Goal: Task Accomplishment & Management: Manage account settings

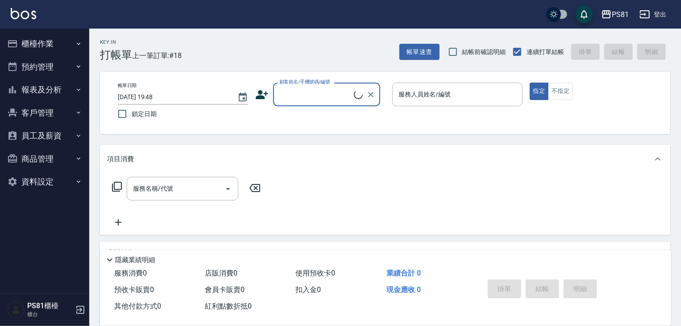
click at [73, 40] on button "櫃檯作業" at bounding box center [45, 43] width 82 height 23
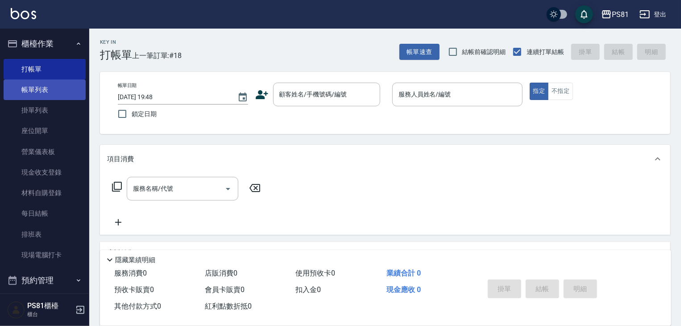
click at [54, 89] on link "帳單列表" at bounding box center [45, 89] width 82 height 21
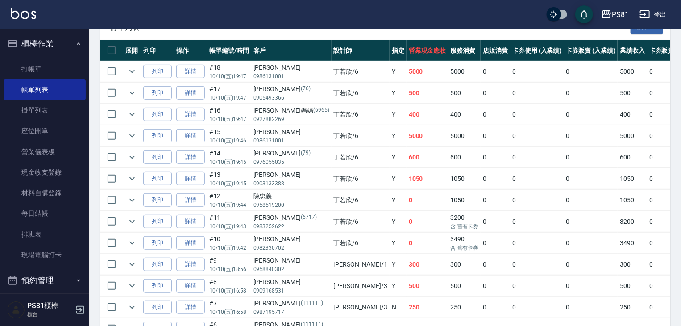
scroll to position [223, 0]
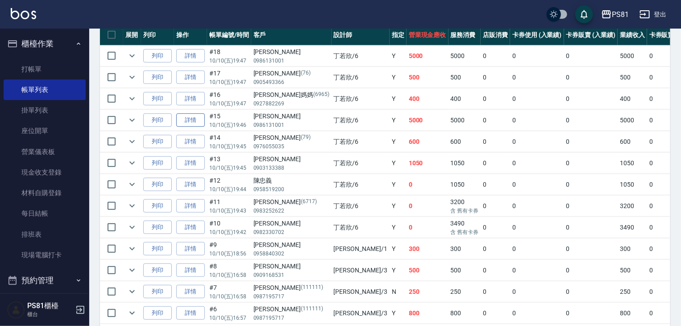
click at [194, 127] on link "詳情" at bounding box center [190, 120] width 29 height 14
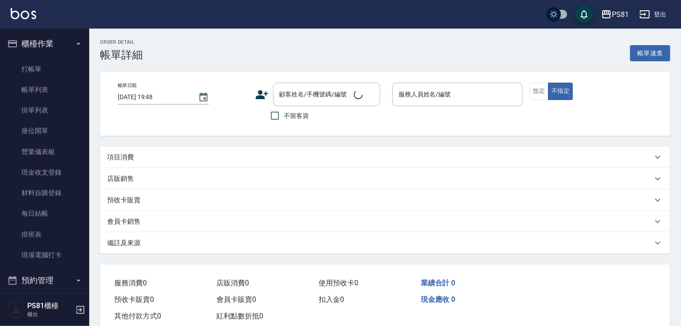
type input "[DATE] 19:46"
type input "[PERSON_NAME]-6"
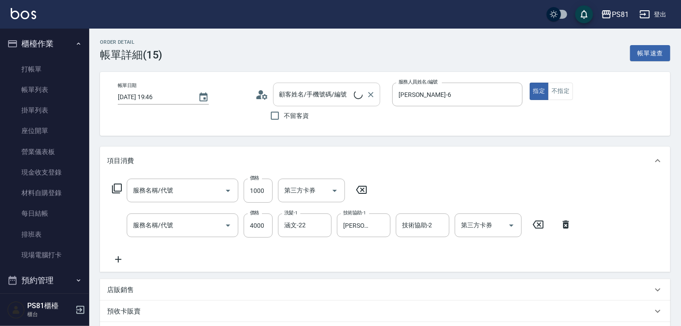
type input "基本離子燙(305)"
type input "基本染髮(401)"
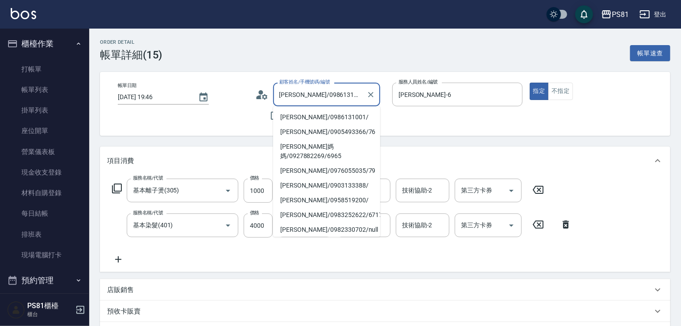
click at [325, 98] on input "[PERSON_NAME]/0986131001/" at bounding box center [320, 95] width 86 height 16
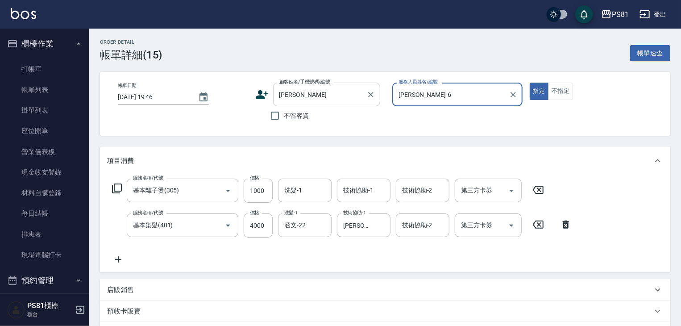
click at [314, 99] on input "[PERSON_NAME]" at bounding box center [320, 95] width 86 height 16
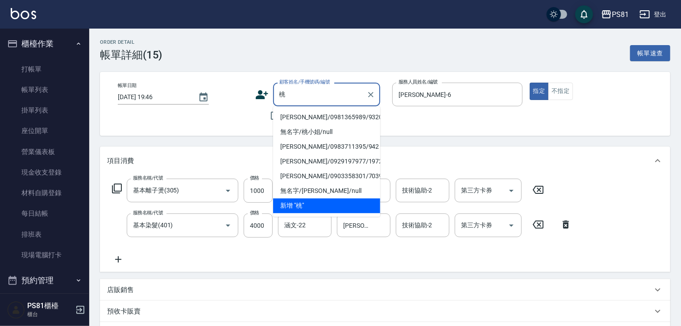
click at [306, 118] on li "[PERSON_NAME]/0981365989/9320" at bounding box center [326, 117] width 107 height 15
type input "[PERSON_NAME]/0981365989/9320"
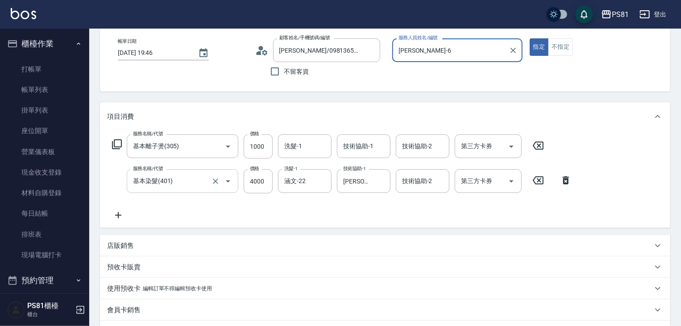
scroll to position [45, 0]
click at [262, 146] on input "1000" at bounding box center [258, 146] width 29 height 24
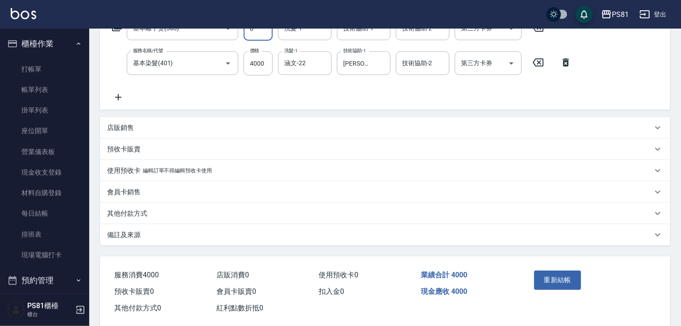
scroll to position [177, 0]
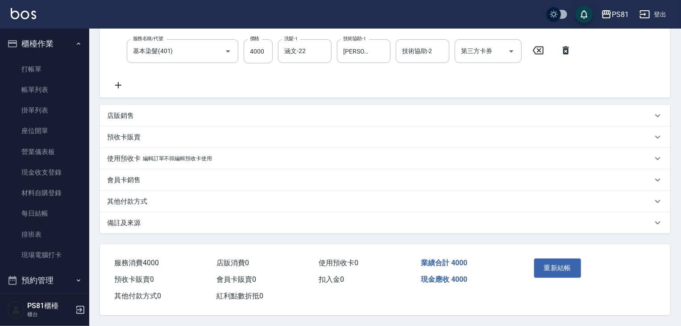
type input "0"
click at [175, 111] on div "店販銷售" at bounding box center [379, 115] width 545 height 9
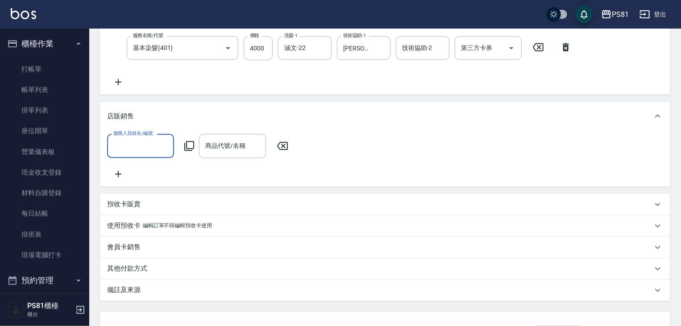
scroll to position [0, 0]
type input "[PERSON_NAME]-6"
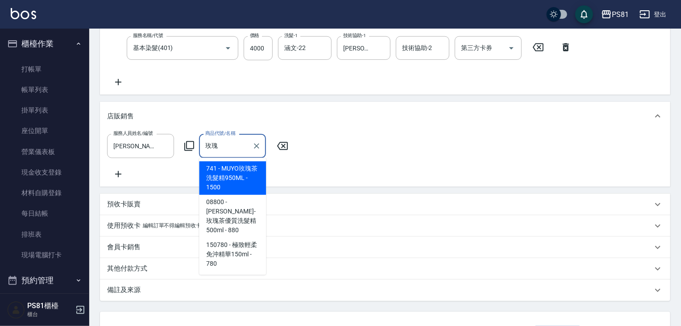
click at [244, 172] on span "741 - MUYO玫瑰茶洗髮精950ML - 1500" at bounding box center [232, 177] width 67 height 33
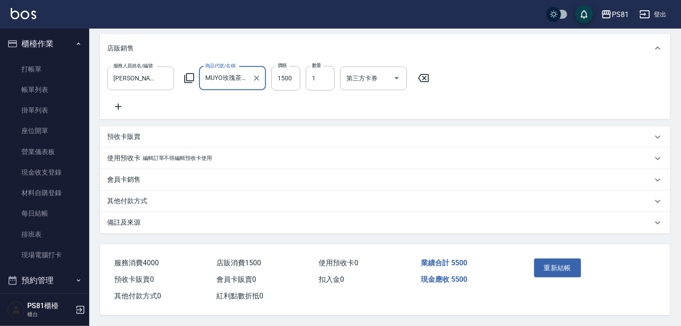
scroll to position [254, 0]
type input "MUYO玫瑰茶洗髮精950ML"
click at [548, 266] on button "重新結帳" at bounding box center [557, 267] width 47 height 19
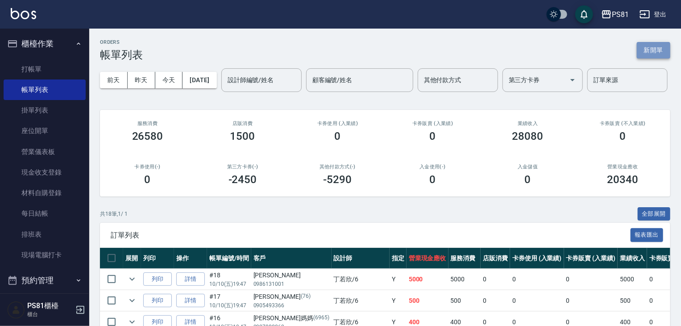
click at [652, 50] on button "新開單" at bounding box center [653, 50] width 33 height 17
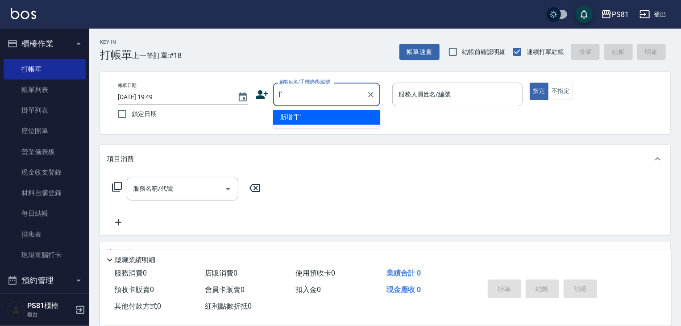
type input "["
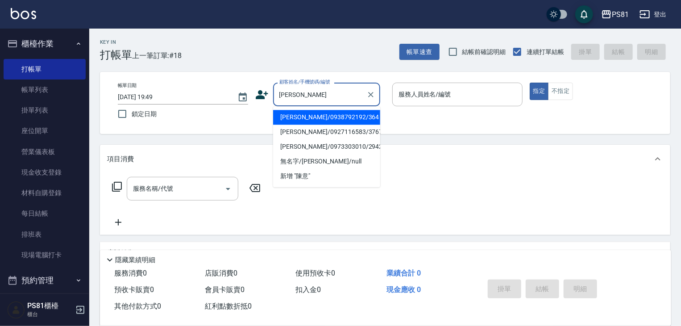
click at [312, 120] on li "[PERSON_NAME]/0938792192/364" at bounding box center [326, 117] width 107 height 15
type input "[PERSON_NAME]/0938792192/364"
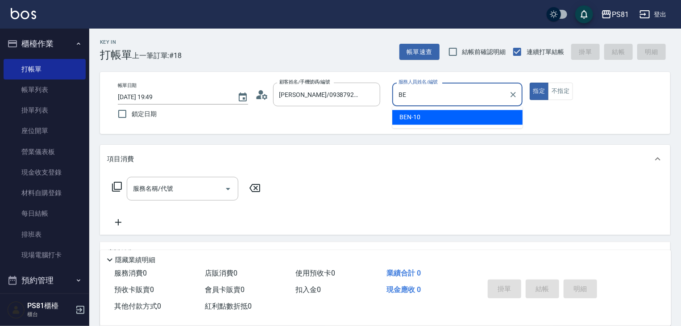
type input "B"
type input "[PERSON_NAME]-6"
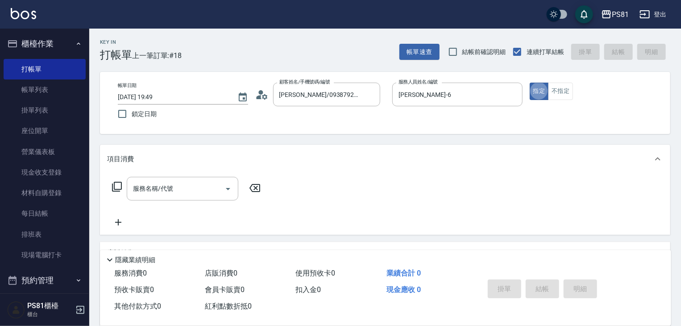
type button "true"
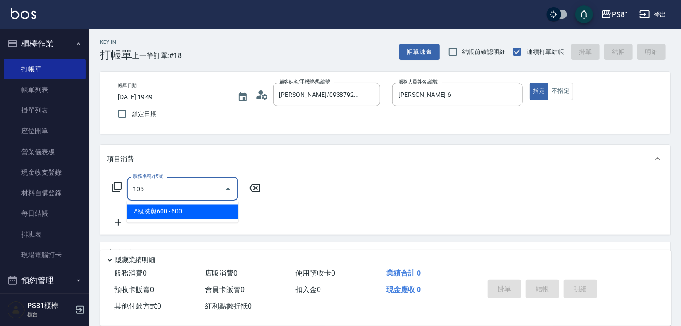
type input "A級洗剪600(105)"
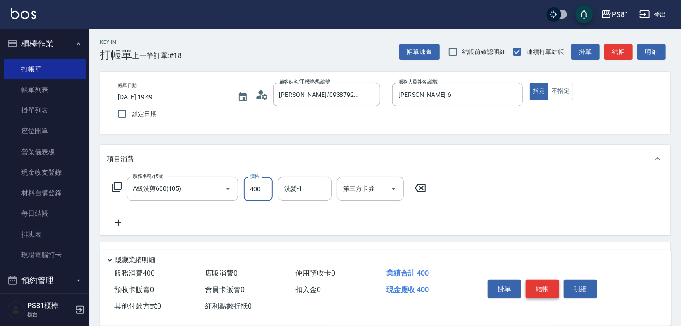
type input "400"
click at [536, 282] on button "結帳" at bounding box center [542, 288] width 33 height 19
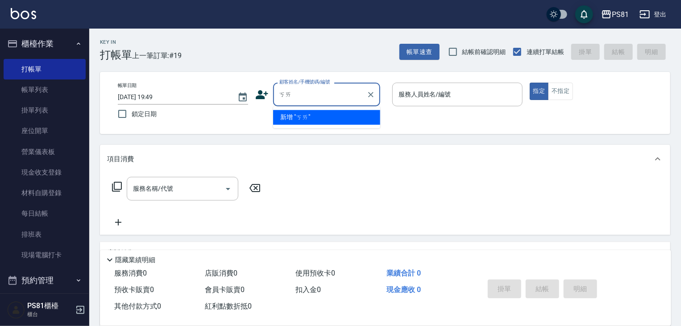
type input "凱"
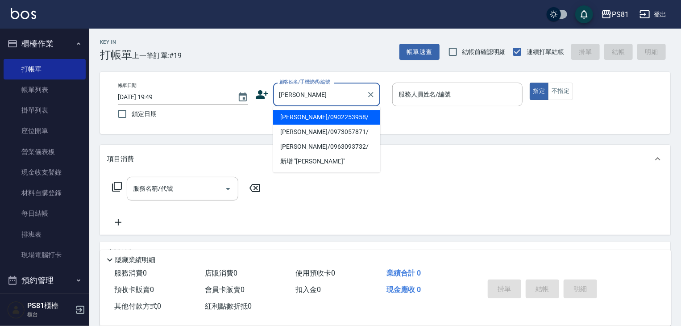
click at [335, 118] on li "[PERSON_NAME]/0902253958/" at bounding box center [326, 117] width 107 height 15
type input "[PERSON_NAME]/0902253958/"
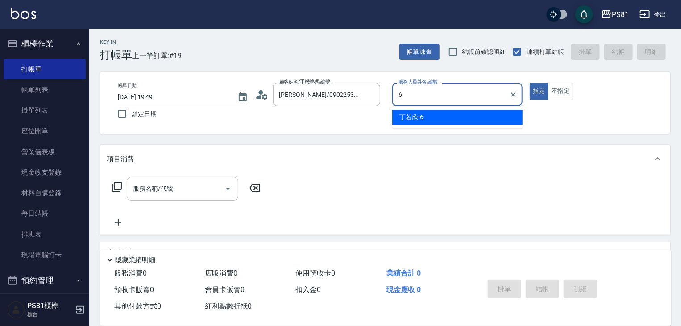
type input "[PERSON_NAME]-6"
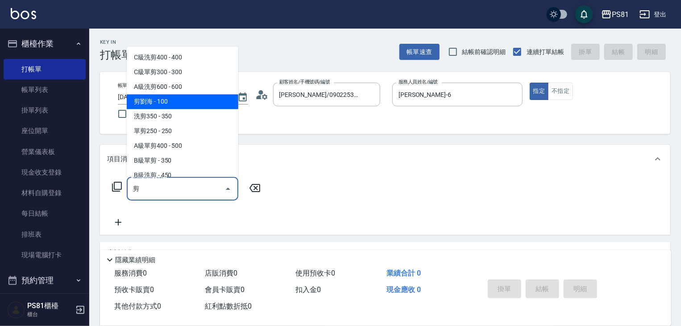
click at [178, 106] on span "剪劉海 - 100" at bounding box center [183, 101] width 112 height 15
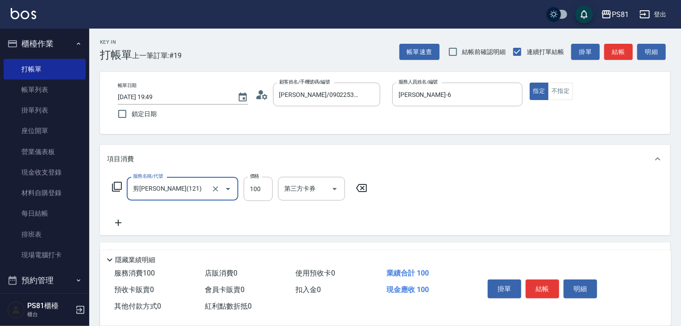
type input "剪[PERSON_NAME](121)"
click at [117, 224] on icon at bounding box center [118, 222] width 22 height 11
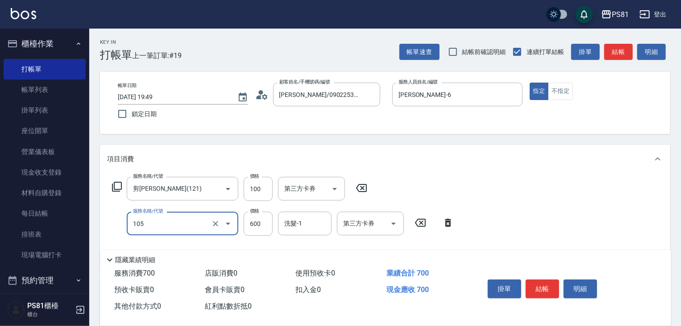
type input "A級洗剪600(105)"
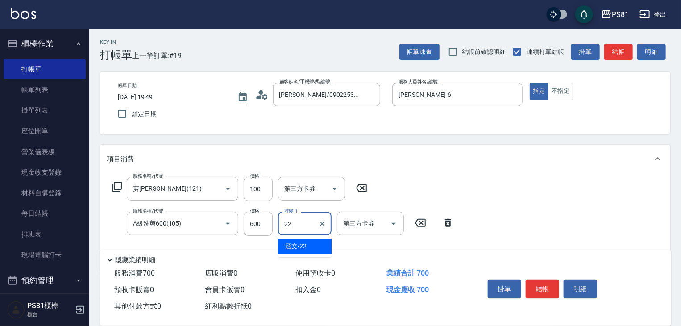
type input "涵文-22"
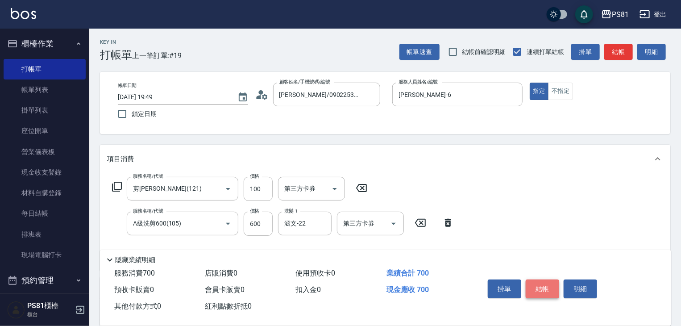
click at [549, 288] on button "結帳" at bounding box center [542, 288] width 33 height 19
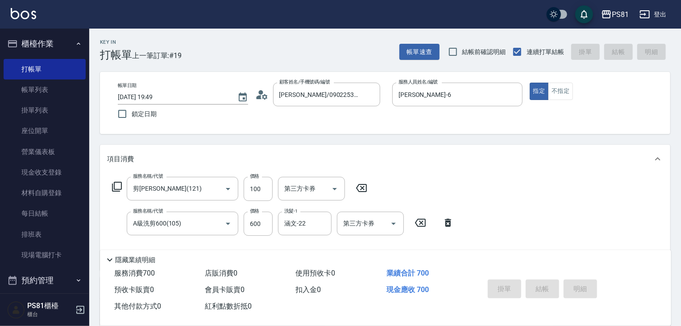
type input "[DATE] 19:50"
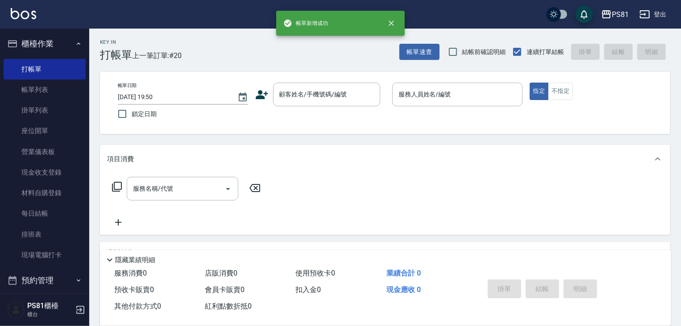
click at [255, 95] on icon at bounding box center [261, 94] width 13 height 13
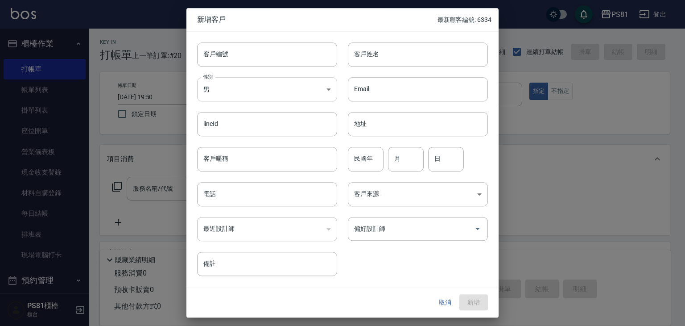
click at [227, 88] on body "PS81 登出 櫃檯作業 打帳單 帳單列表 掛單列表 座位開單 營業儀表板 現金收支登錄 材料自購登錄 每日結帳 排班表 現場電腦打卡 預約管理 預約管理 單…" at bounding box center [342, 217] width 685 height 434
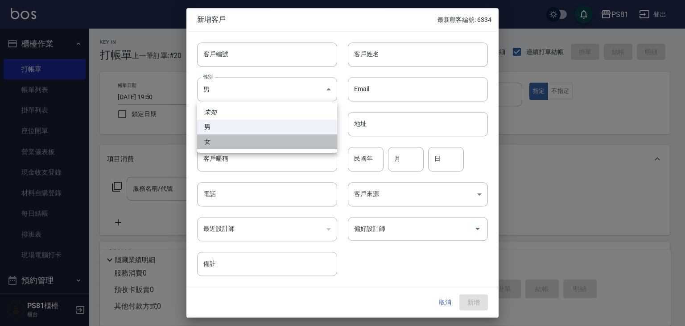
click at [221, 142] on li "女" at bounding box center [267, 141] width 140 height 15
type input "[DEMOGRAPHIC_DATA]"
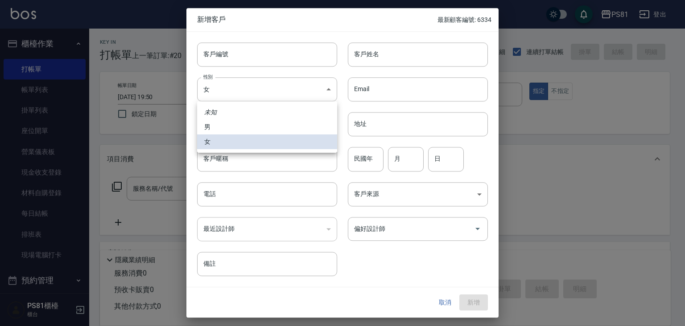
click at [410, 59] on div at bounding box center [342, 163] width 685 height 326
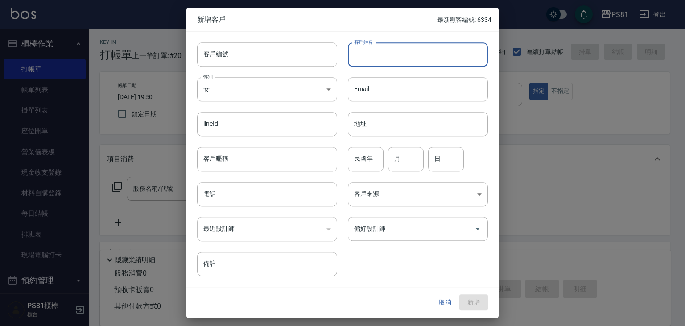
click at [410, 57] on input "客戶姓名" at bounding box center [418, 54] width 140 height 24
click at [410, 57] on input "[PERSON_NAME]" at bounding box center [418, 54] width 140 height 24
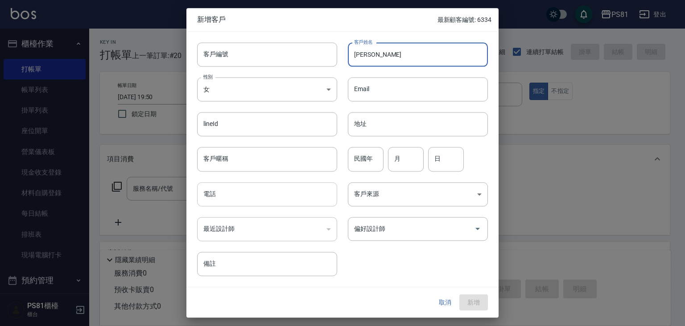
type input "[PERSON_NAME]"
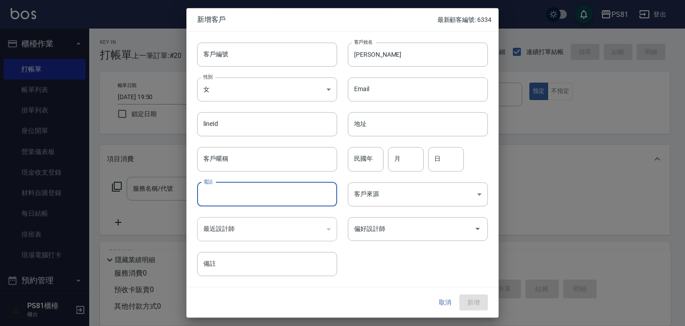
click at [255, 190] on input "電話" at bounding box center [267, 194] width 140 height 24
type input "0903003982"
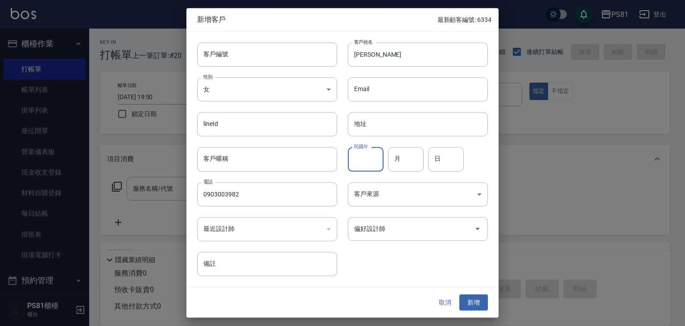
click at [375, 161] on input "民國年" at bounding box center [366, 159] width 36 height 24
type input "87"
type input "12"
type input "13"
click at [356, 230] on input "偏好設計師" at bounding box center [411, 229] width 119 height 16
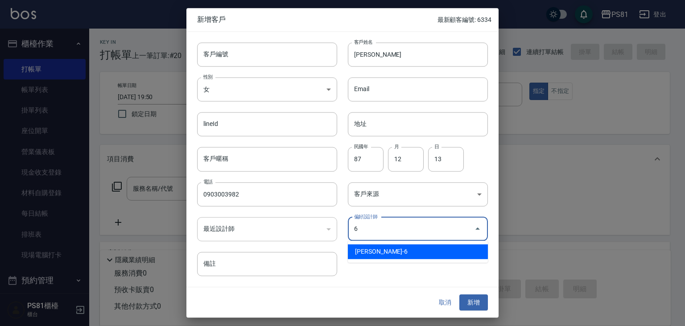
type input "[PERSON_NAME]"
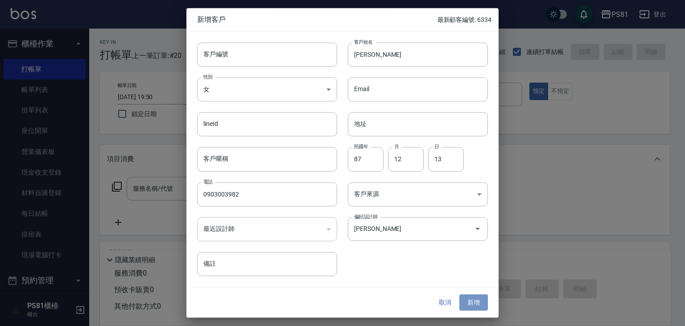
drag, startPoint x: 478, startPoint y: 305, endPoint x: 474, endPoint y: 307, distance: 4.8
click at [476, 302] on button "新增" at bounding box center [473, 302] width 29 height 17
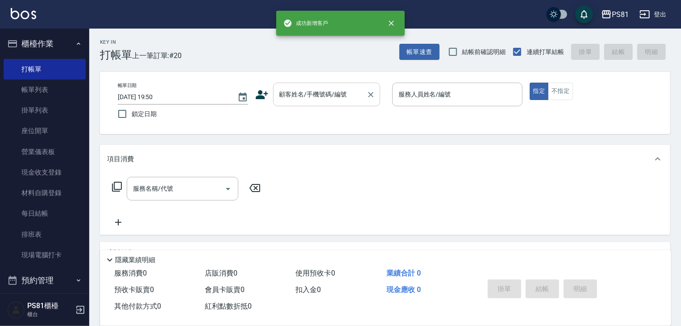
click at [310, 91] on input "顧客姓名/手機號碼/編號" at bounding box center [320, 95] width 86 height 16
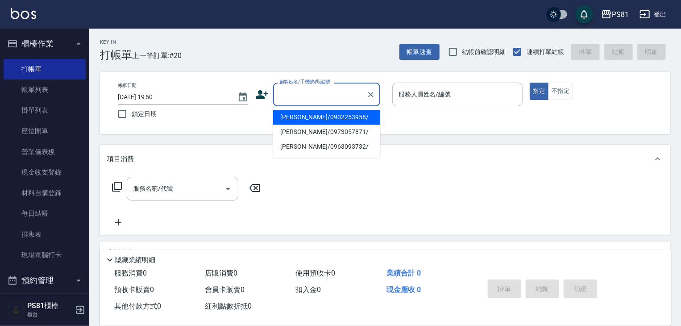
paste input "[PERSON_NAME]"
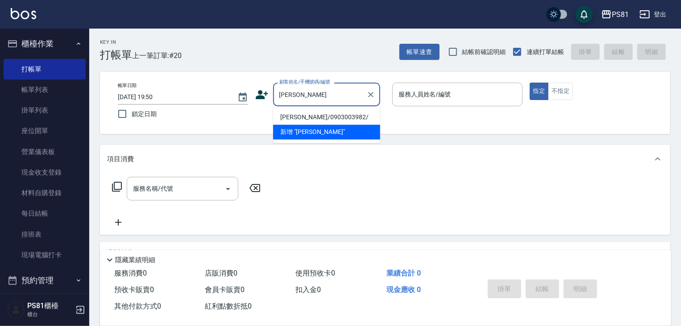
click at [319, 112] on li "[PERSON_NAME]/0903003982/" at bounding box center [326, 117] width 107 height 15
type input "[PERSON_NAME]/0903003982/"
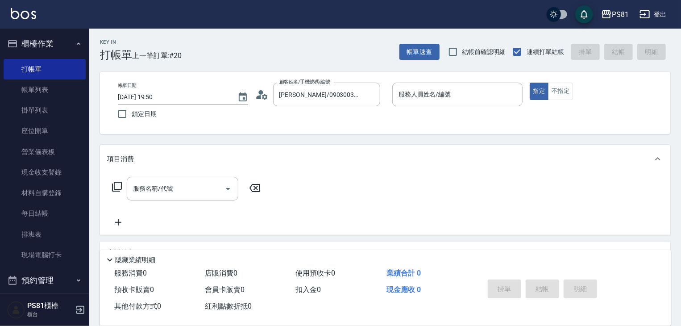
click at [319, 113] on div "帳單日期 [DATE] 19:50 鎖定日期 顧客姓名/手機號碼/編號 [PERSON_NAME]/0903003982/ 顧客姓名/手機號碼/編號 服務人員…" at bounding box center [385, 103] width 549 height 41
type input "[PERSON_NAME]-6"
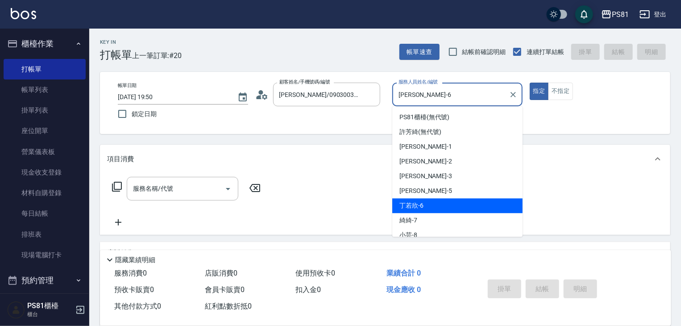
click at [432, 95] on input "[PERSON_NAME]-6" at bounding box center [450, 95] width 109 height 16
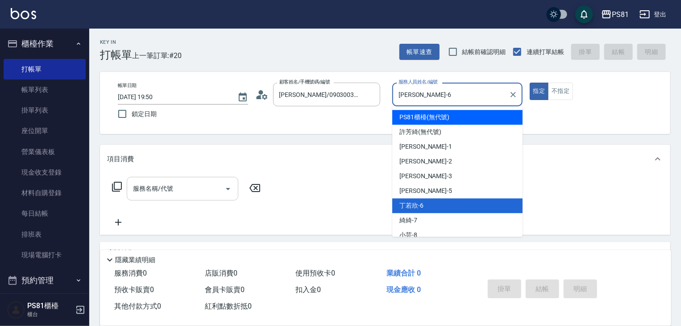
click at [183, 194] on input "服務名稱/代號" at bounding box center [176, 189] width 90 height 16
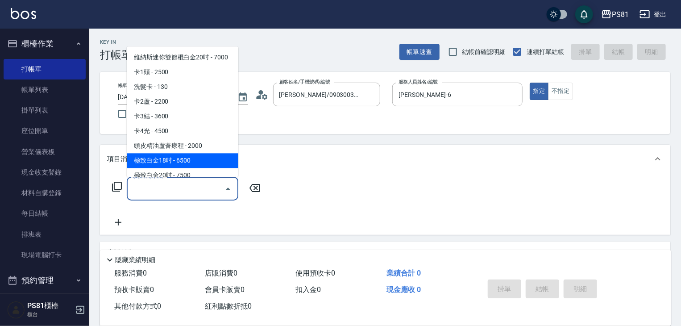
click at [194, 179] on div "服務名稱/代號" at bounding box center [183, 189] width 112 height 24
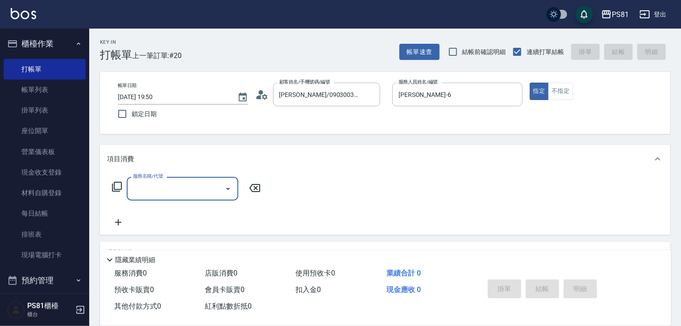
click at [194, 179] on div "服務名稱/代號" at bounding box center [183, 189] width 112 height 24
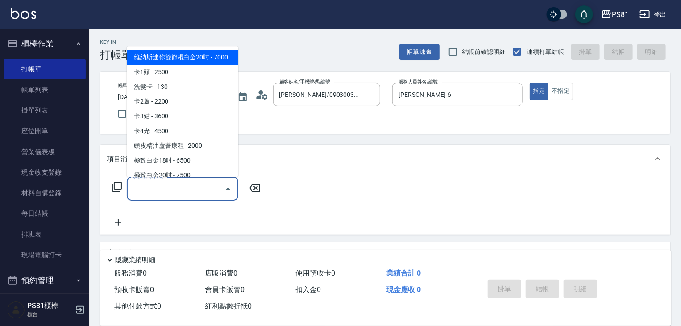
click at [189, 189] on input "服務名稱/代號" at bounding box center [176, 189] width 90 height 16
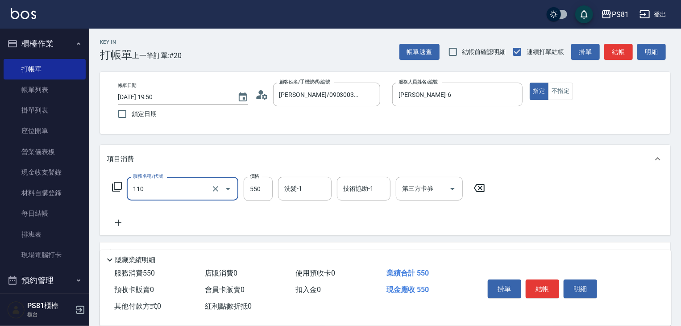
type input "去角質(抗油)(110)"
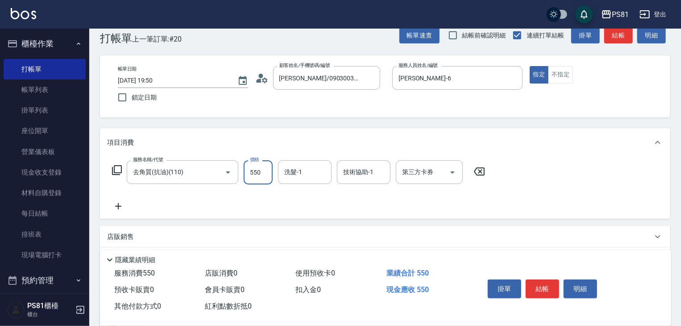
scroll to position [45, 0]
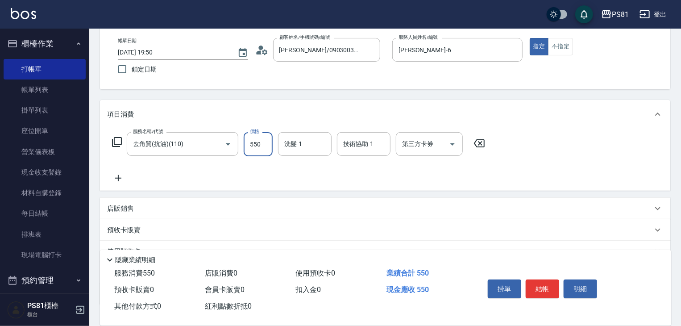
click at [120, 178] on icon at bounding box center [118, 178] width 6 height 6
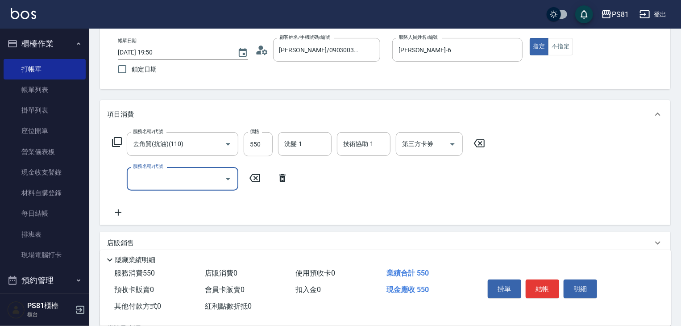
click at [196, 179] on input "服務名稱/代號" at bounding box center [176, 179] width 90 height 16
click at [195, 180] on input "服務名稱/代號" at bounding box center [176, 179] width 90 height 16
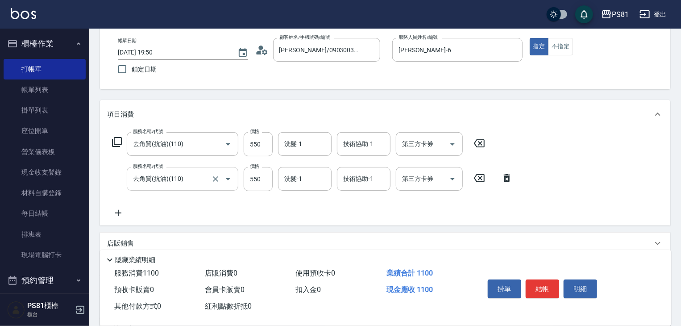
drag, startPoint x: 234, startPoint y: 195, endPoint x: 186, endPoint y: 176, distance: 51.7
click at [229, 190] on div "服務名稱/代號 去角質(抗油)(110) 服務名稱/代號 價格 550 價格 洗髮-1 洗髮-1 技術協助-1 技術協助-1 第三方卡券 第三方卡券 服務名稱…" at bounding box center [312, 175] width 411 height 86
click at [184, 177] on input "去角質(抗油)(110)" at bounding box center [170, 179] width 79 height 16
click at [185, 177] on input "去角質(抗油)(110)" at bounding box center [170, 179] width 79 height 16
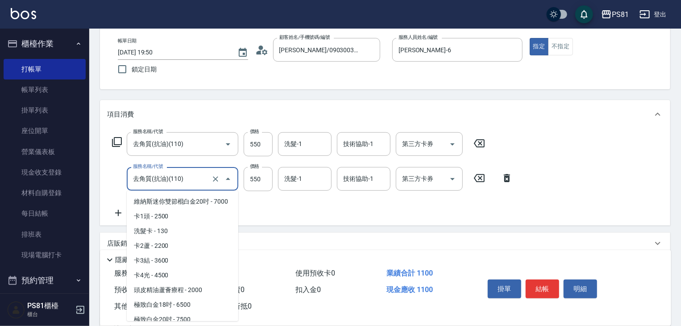
scroll to position [162, 0]
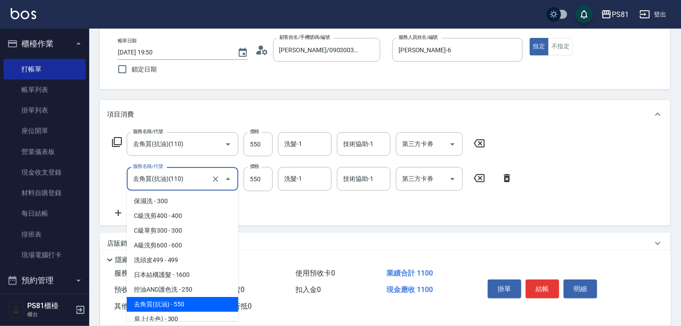
click at [186, 177] on input "去角質(抗油)(110)" at bounding box center [170, 179] width 79 height 16
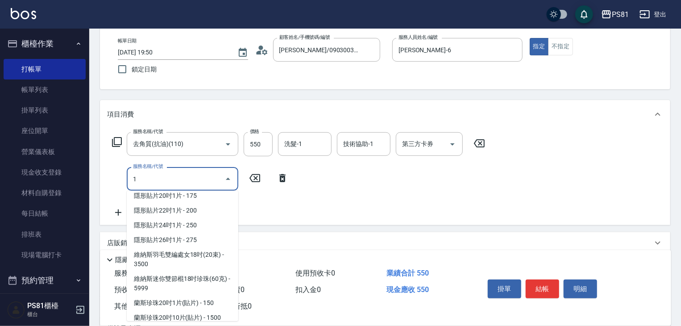
scroll to position [0, 0]
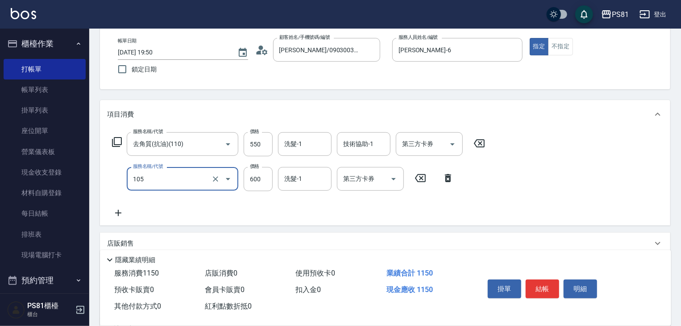
type input "A級洗剪600(105)"
type input "500"
click at [316, 150] on input "洗髮-1" at bounding box center [305, 144] width 46 height 16
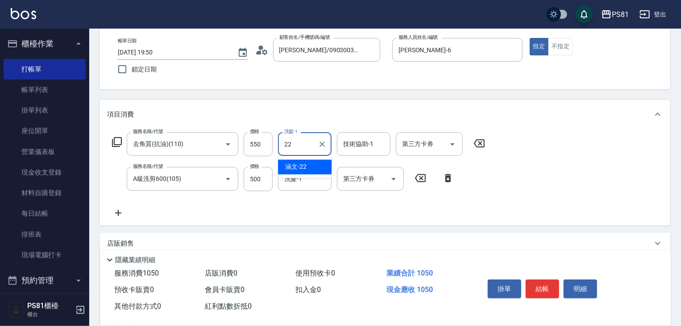
type input "涵文-22"
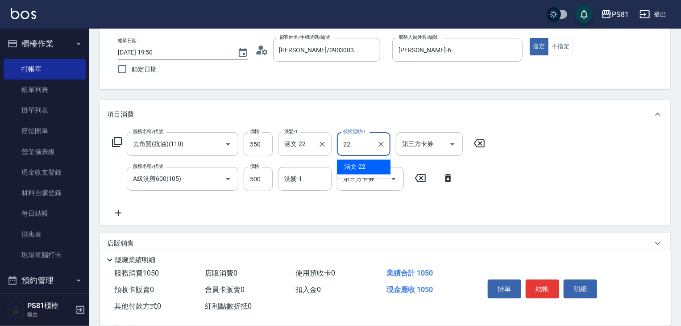
click at [316, 150] on div at bounding box center [322, 144] width 12 height 24
type input "22"
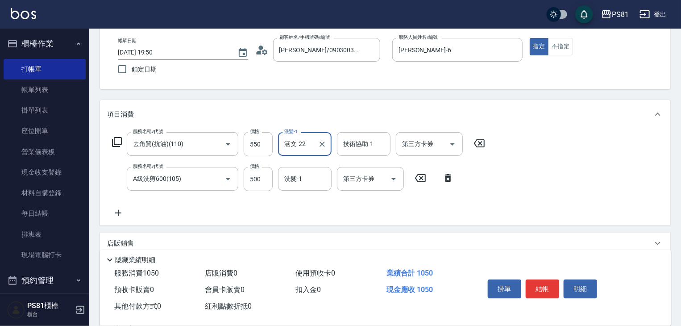
drag, startPoint x: 314, startPoint y: 148, endPoint x: 310, endPoint y: 141, distance: 7.4
click at [312, 144] on div "涵文-22 洗髮-1" at bounding box center [305, 144] width 54 height 24
click at [309, 140] on input "涵文-22" at bounding box center [298, 144] width 32 height 16
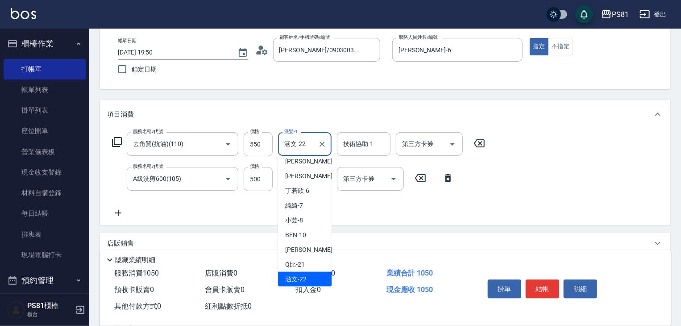
click at [309, 140] on input "涵文-22" at bounding box center [298, 144] width 32 height 16
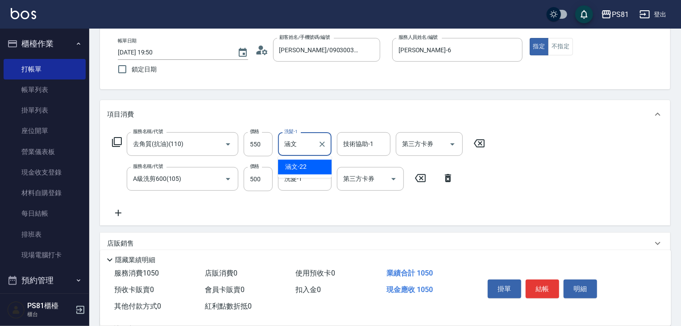
type input "涵"
type input "[PERSON_NAME]-20"
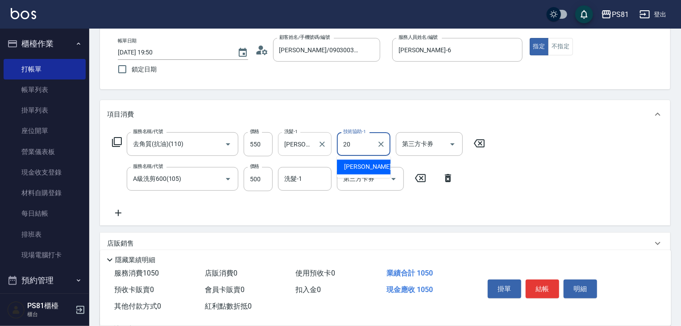
type input "[PERSON_NAME]-20"
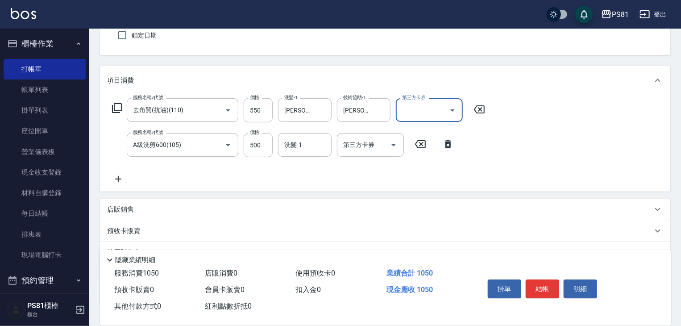
scroll to position [143, 0]
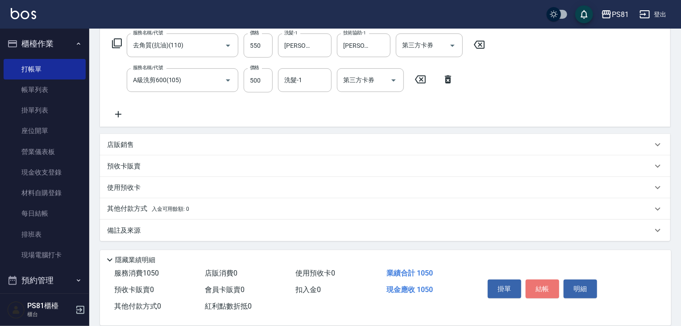
drag, startPoint x: 557, startPoint y: 289, endPoint x: 548, endPoint y: 287, distance: 9.0
click at [557, 289] on button "結帳" at bounding box center [542, 288] width 33 height 19
type input "[DATE] 19:52"
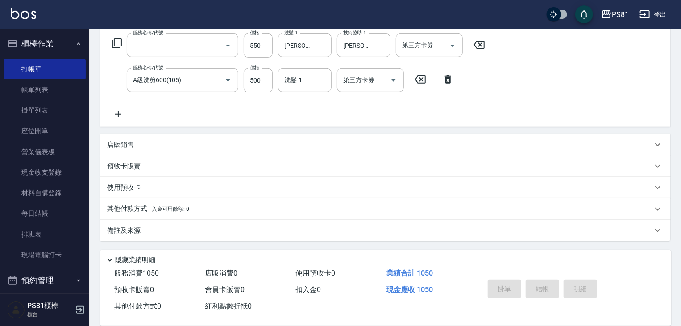
scroll to position [0, 0]
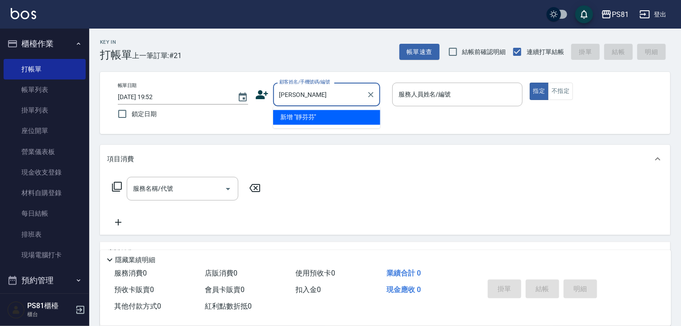
click at [333, 115] on li "新增 "靜芬芬"" at bounding box center [326, 117] width 107 height 15
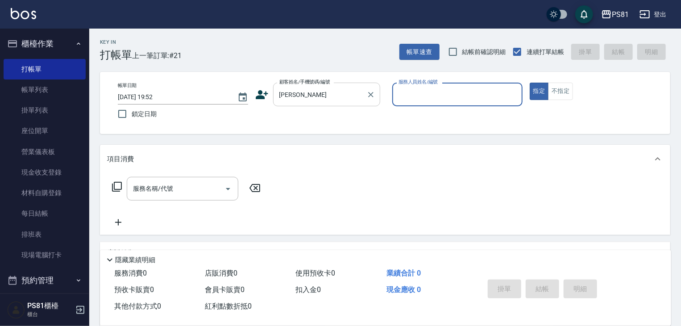
click at [332, 100] on input "[PERSON_NAME]" at bounding box center [320, 95] width 86 height 16
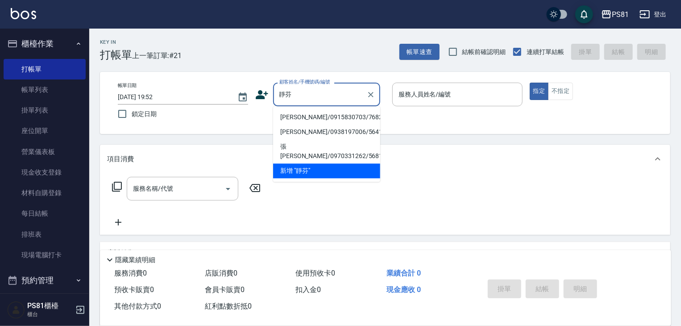
click at [318, 115] on li "[PERSON_NAME]/0915830703/7682" at bounding box center [326, 117] width 107 height 15
type input "[PERSON_NAME]/0915830703/7682"
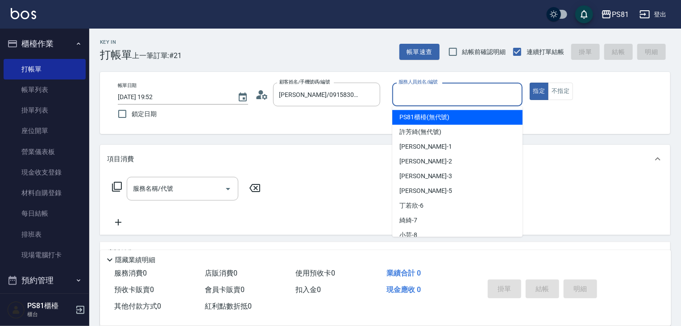
click at [441, 97] on input "服務人員姓名/編號" at bounding box center [457, 95] width 122 height 16
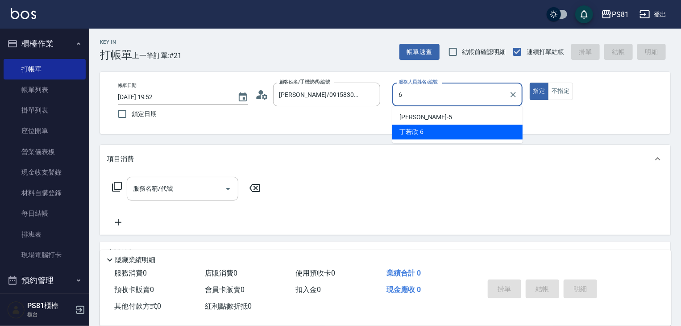
type input "[PERSON_NAME]-6"
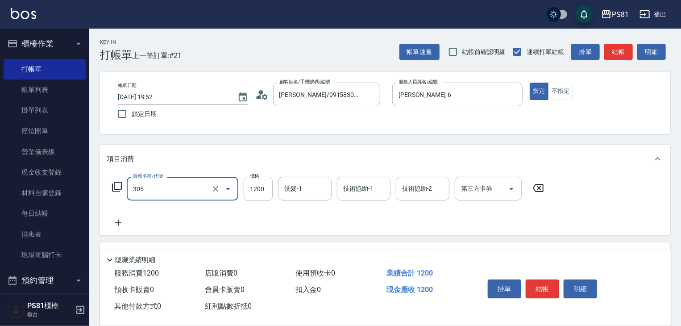
type input "基本離子燙(305)"
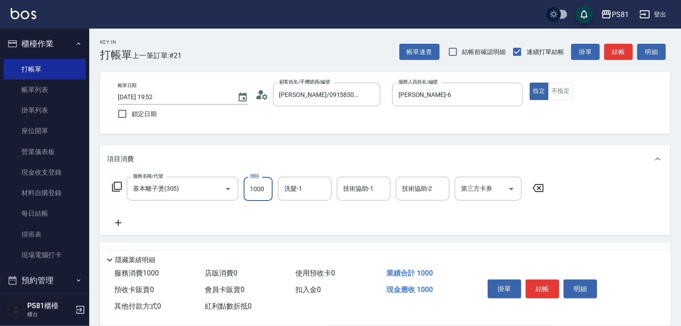
type input "1000"
type input "[PERSON_NAME]-20"
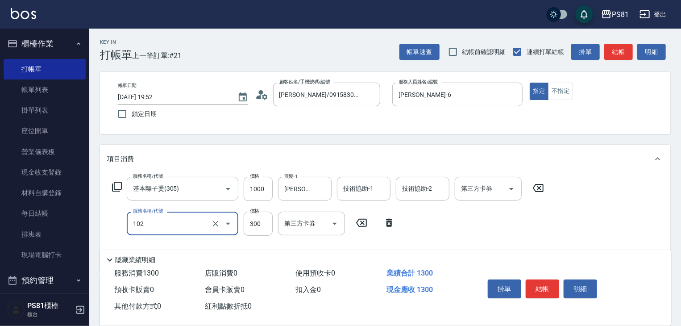
type input "保濕洗(102)"
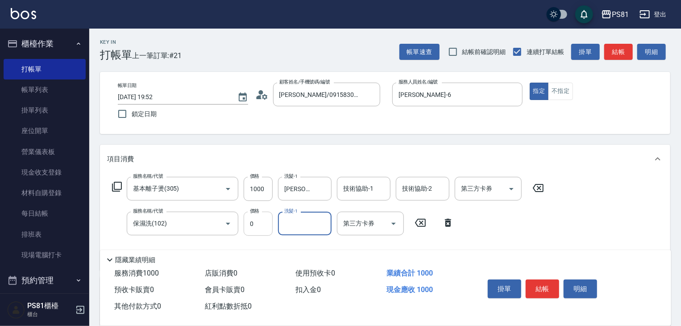
click at [255, 221] on input "0" at bounding box center [258, 223] width 29 height 24
type input "300"
type input "涵文-22"
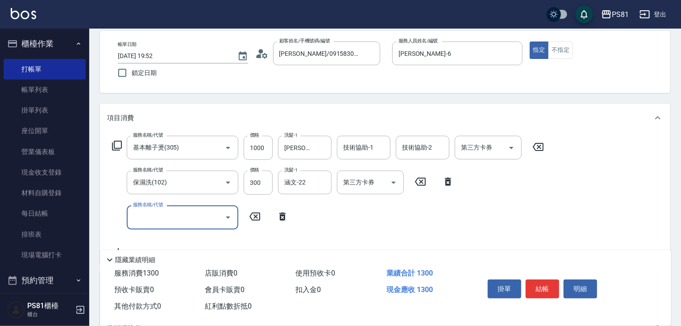
scroll to position [134, 0]
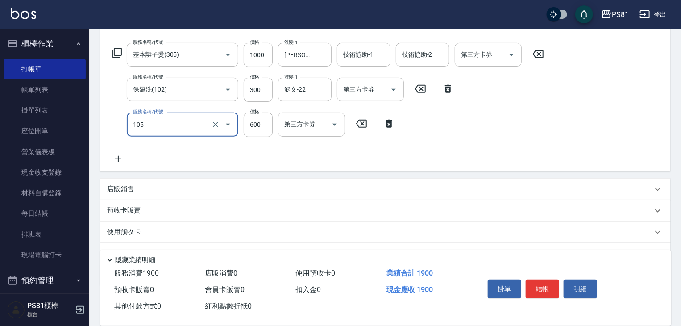
type input "A級洗剪600(105)"
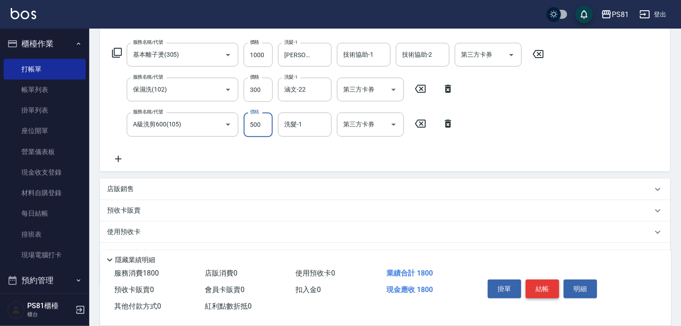
type input "500"
drag, startPoint x: 542, startPoint y: 285, endPoint x: 537, endPoint y: 284, distance: 4.5
click at [540, 283] on button "結帳" at bounding box center [542, 288] width 33 height 19
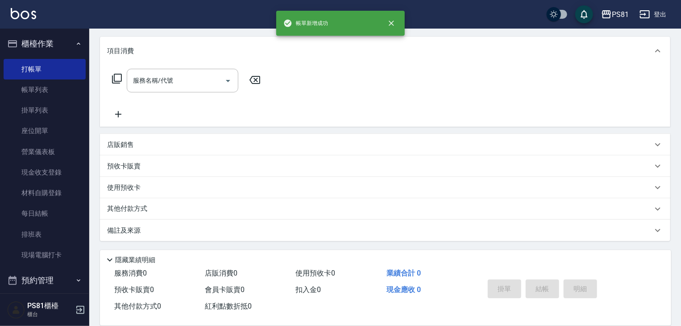
scroll to position [0, 0]
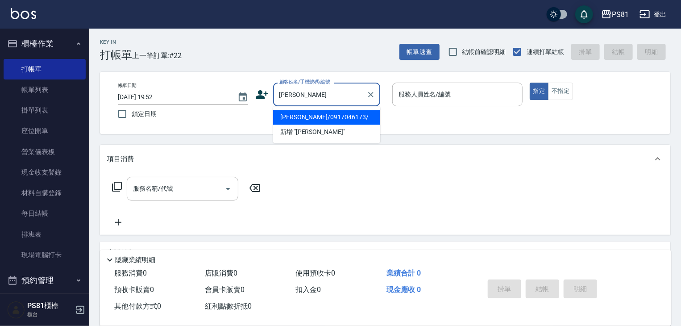
click at [354, 122] on li "[PERSON_NAME]/0917046173/" at bounding box center [326, 117] width 107 height 15
type input "[PERSON_NAME]/0917046173/"
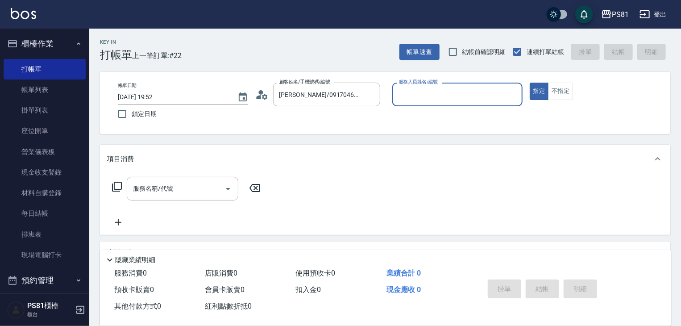
type input "[PERSON_NAME]-6"
click at [530, 83] on button "指定" at bounding box center [539, 91] width 19 height 17
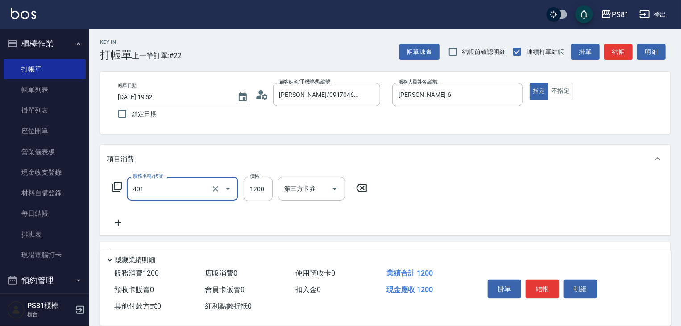
type input "基本染髮(401)"
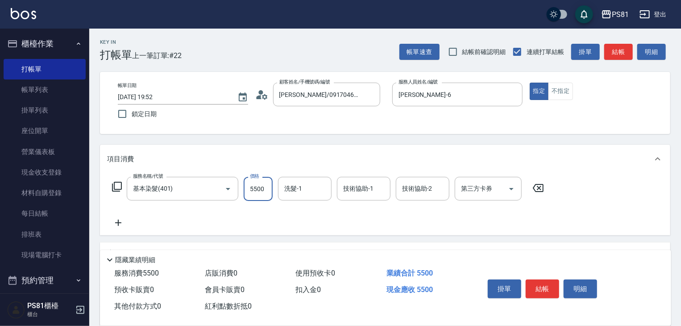
type input "5500"
type input "[PERSON_NAME]-20"
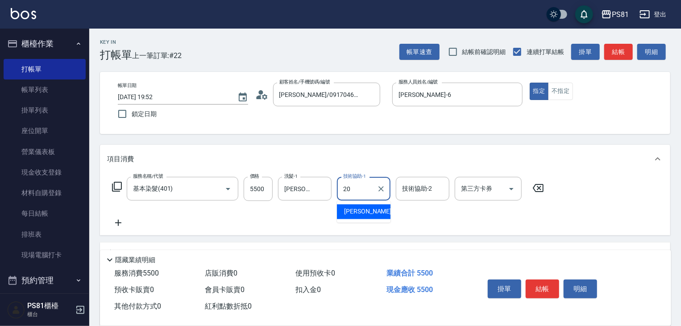
type input "[PERSON_NAME]-20"
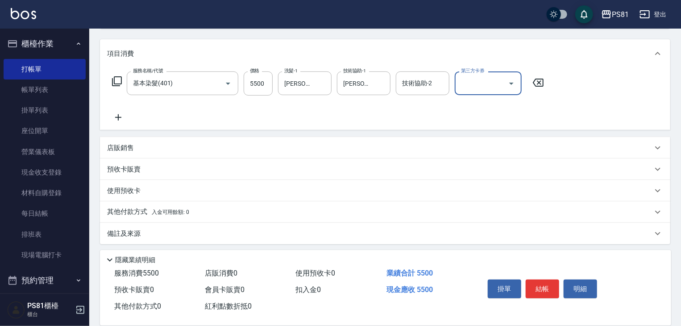
scroll to position [109, 0]
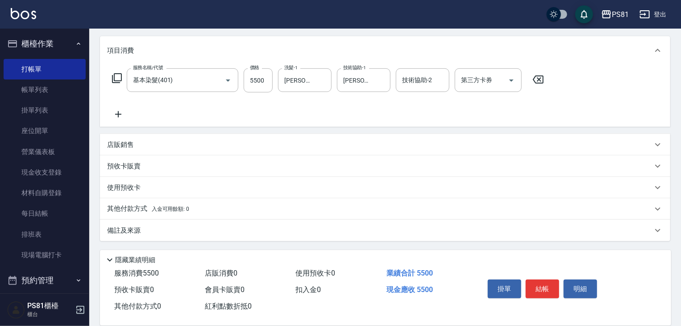
click at [137, 206] on p "其他付款方式 入金可用餘額: 0" at bounding box center [148, 209] width 82 height 10
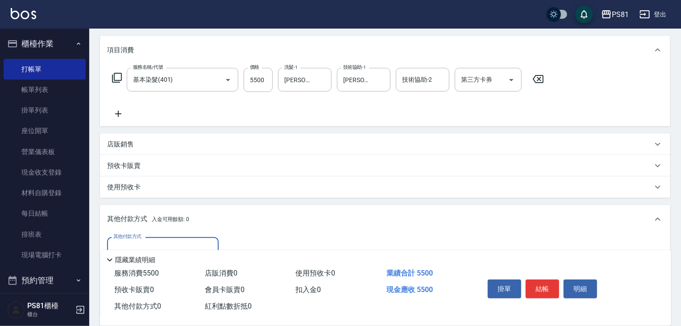
scroll to position [0, 0]
click at [161, 241] on input "其他付款方式" at bounding box center [162, 249] width 103 height 16
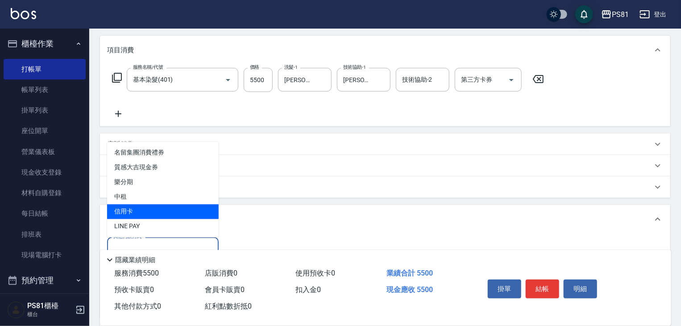
click at [160, 215] on span "信用卡" at bounding box center [163, 211] width 112 height 15
type input "信用卡"
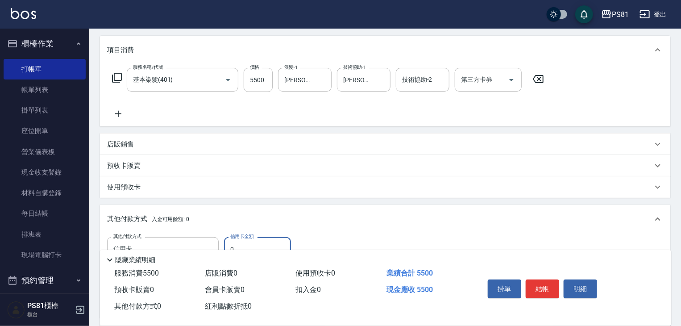
click at [250, 242] on input "0" at bounding box center [257, 249] width 67 height 24
drag, startPoint x: 469, startPoint y: 204, endPoint x: 551, endPoint y: 264, distance: 101.9
click at [472, 205] on div "項目消費 服務名稱/代號 基本染髮(401) 服務名稱/代號 價格 5500 價格 洗髮-1 [PERSON_NAME]-20 洗髮-1 技術協助-1 [PE…" at bounding box center [385, 191] width 570 height 310
click at [548, 286] on button "結帳" at bounding box center [542, 288] width 33 height 19
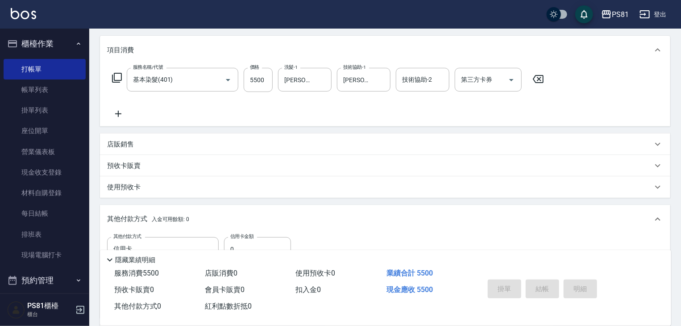
type input "[DATE] 19:53"
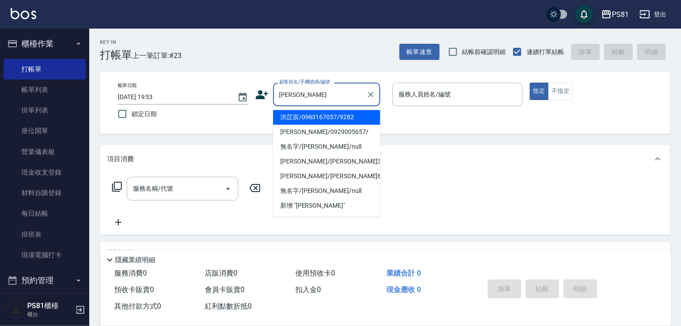
click at [314, 122] on li "洪苡宸/0963167057/9282" at bounding box center [326, 117] width 107 height 15
type input "洪苡宸/0963167057/9282"
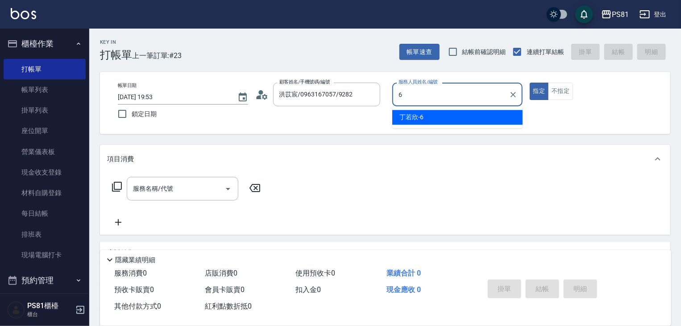
type input "[PERSON_NAME]-6"
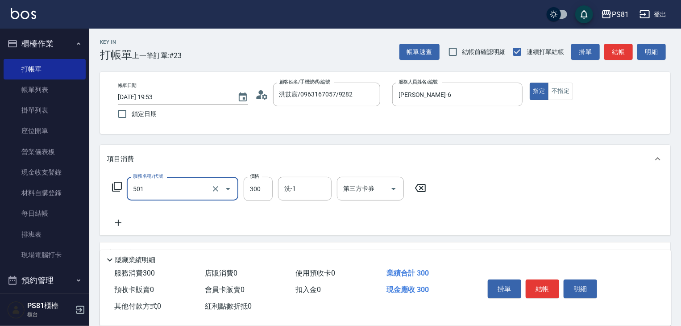
type input "自備護髮(501)"
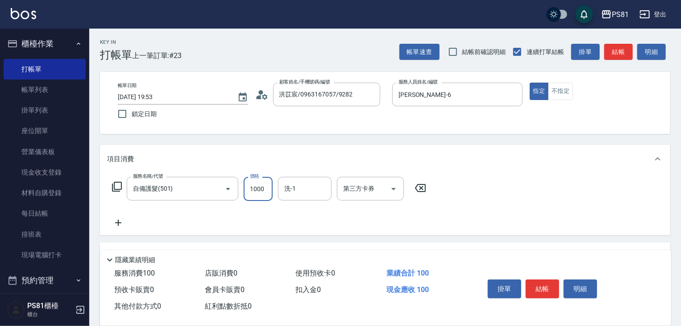
type input "1000"
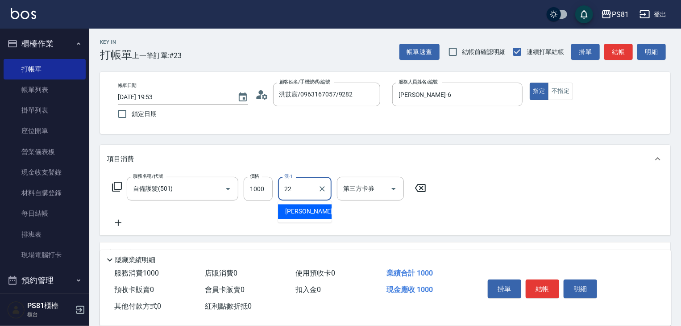
type input "涵文-22"
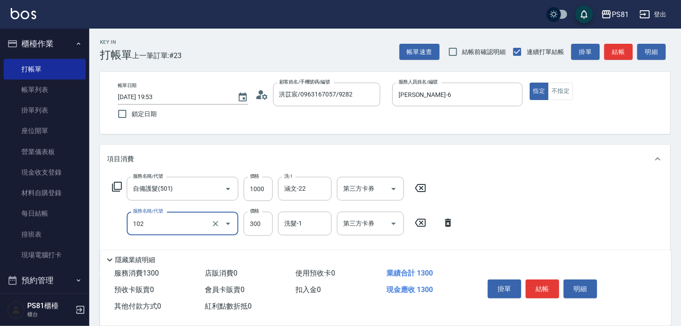
type input "保濕洗(102)"
type input "0"
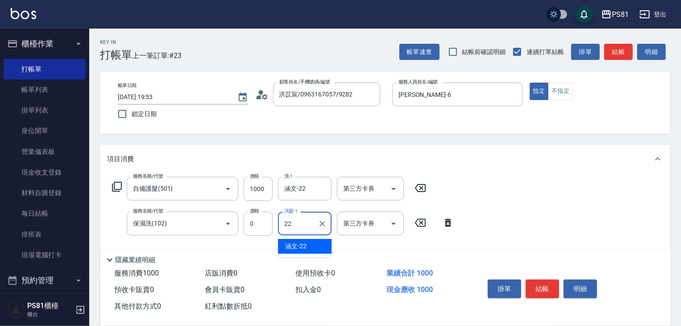
type input "涵文-22"
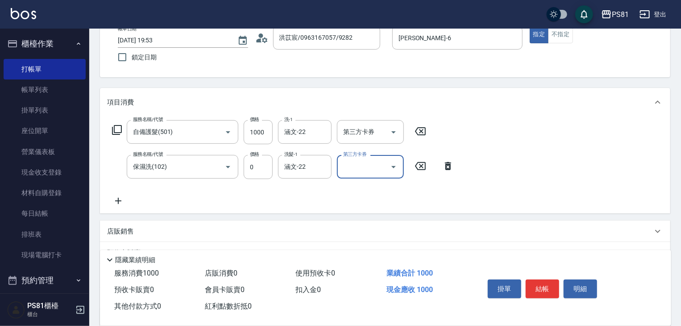
scroll to position [134, 0]
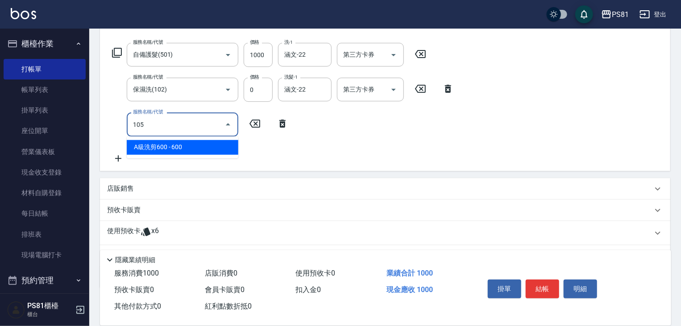
type input "A級洗剪600(105)"
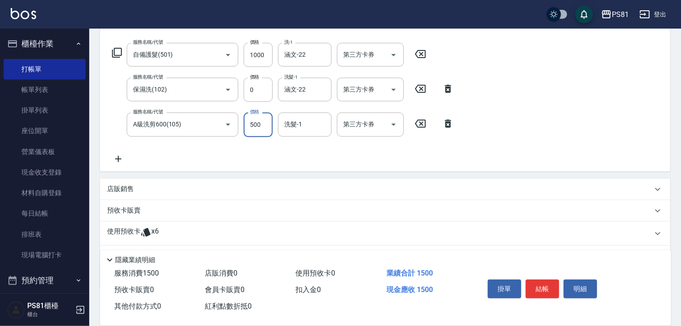
type input "500"
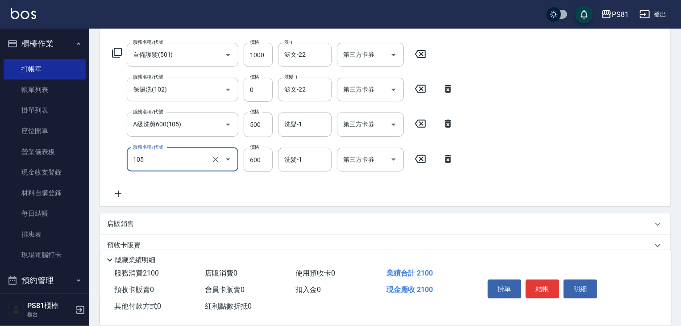
type input "A級洗剪600(105)"
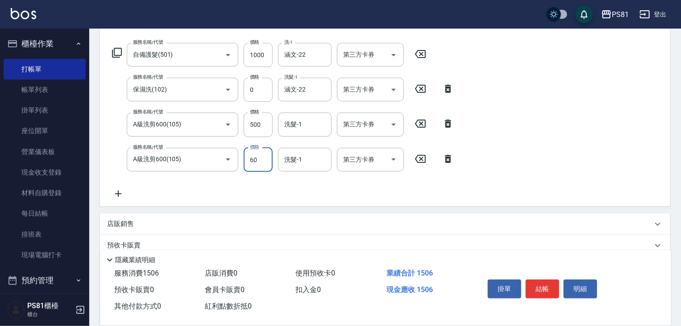
type input "600"
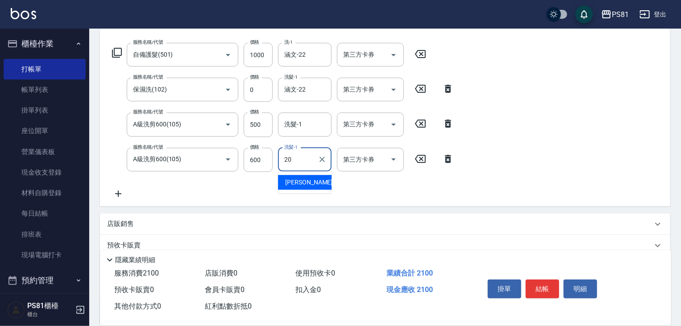
type input "[PERSON_NAME]-20"
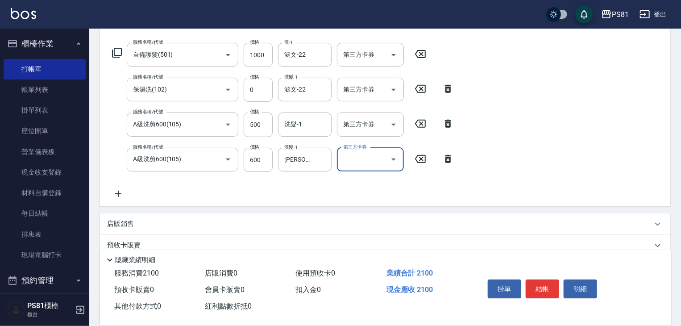
drag, startPoint x: 546, startPoint y: 282, endPoint x: 554, endPoint y: 274, distance: 11.4
click at [546, 281] on button "結帳" at bounding box center [542, 288] width 33 height 19
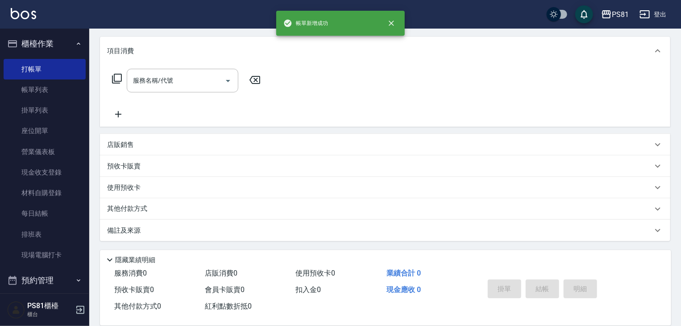
scroll to position [0, 0]
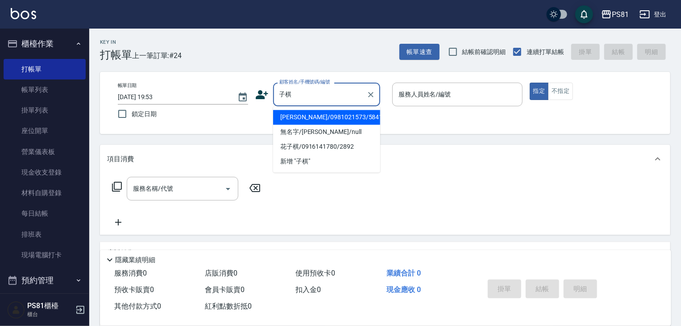
drag, startPoint x: 315, startPoint y: 124, endPoint x: 306, endPoint y: 112, distance: 13.7
click at [306, 112] on li "[PERSON_NAME]/0981021573/5841" at bounding box center [326, 117] width 107 height 15
type input "[PERSON_NAME]/0981021573/5841"
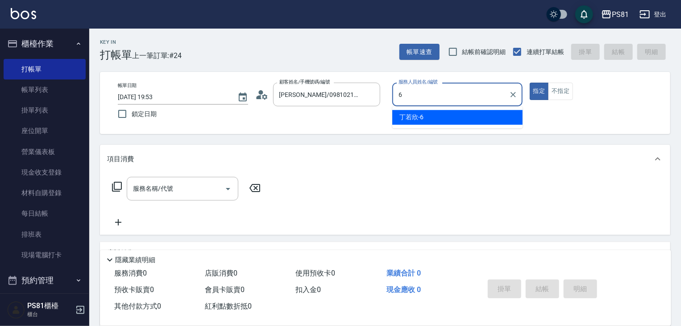
type input "[PERSON_NAME]-6"
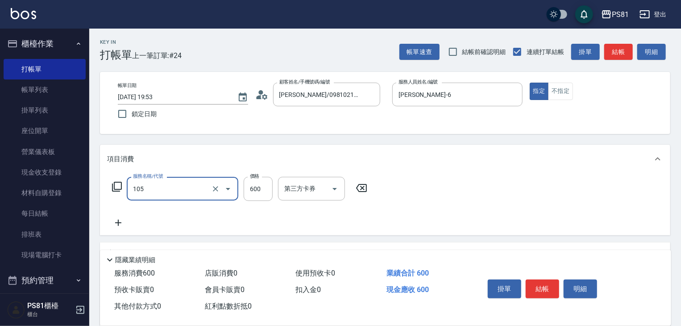
type input "A級洗剪600(105)"
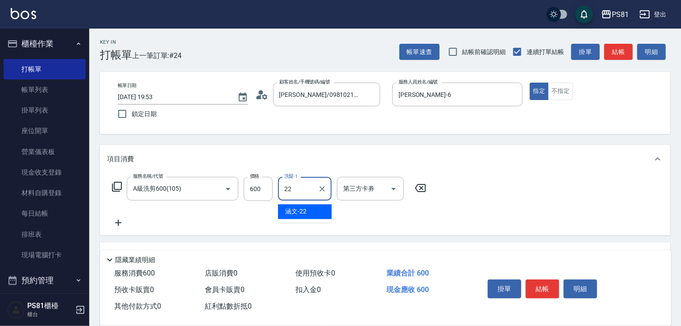
type input "涵文-22"
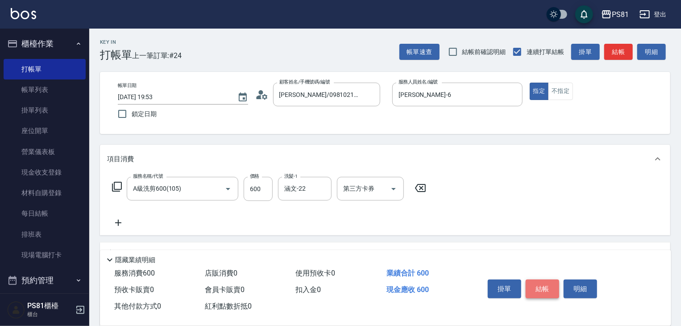
click at [549, 286] on button "結帳" at bounding box center [542, 288] width 33 height 19
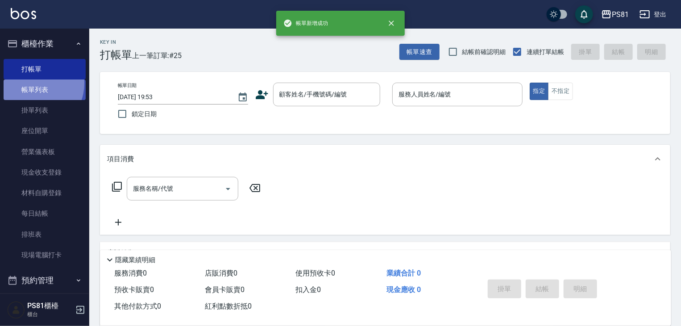
click at [33, 83] on link "帳單列表" at bounding box center [45, 89] width 82 height 21
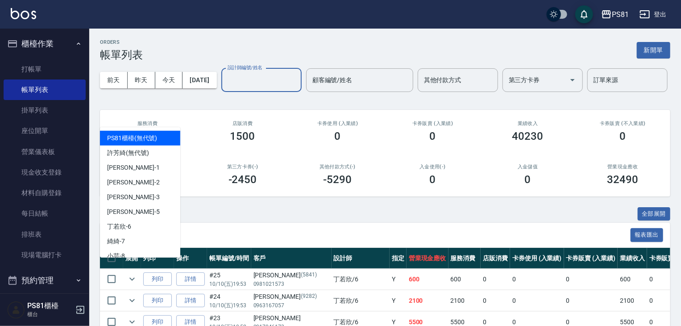
click at [225, 88] on input "設計師編號/姓名" at bounding box center [261, 80] width 72 height 16
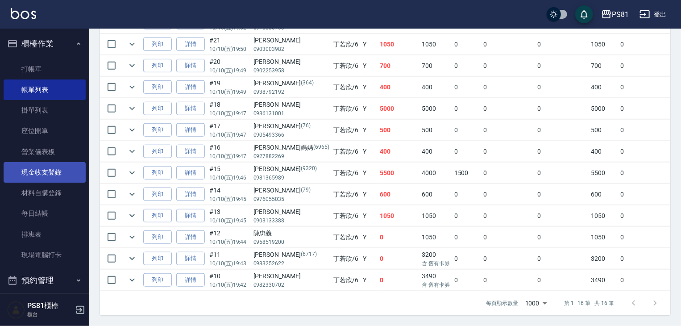
scroll to position [124, 0]
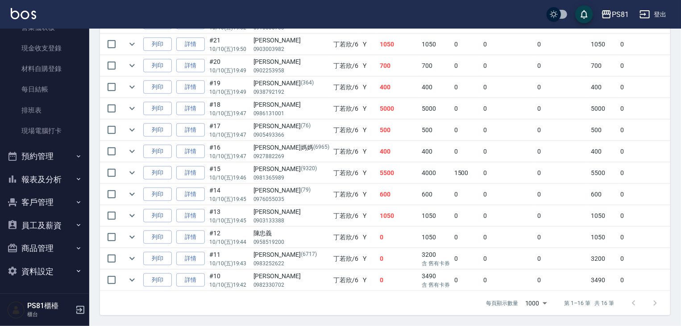
type input "[PERSON_NAME]-6"
drag, startPoint x: 69, startPoint y: 180, endPoint x: 60, endPoint y: 190, distance: 13.0
click at [70, 180] on button "報表及分析" at bounding box center [45, 179] width 82 height 23
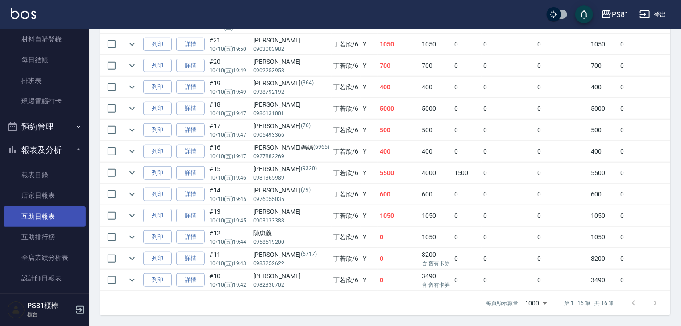
scroll to position [169, 0]
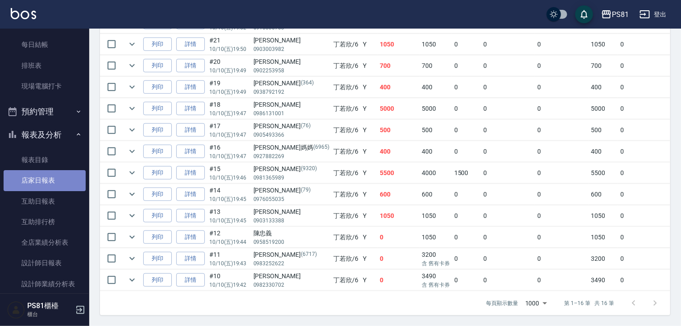
click at [58, 181] on link "店家日報表" at bounding box center [45, 180] width 82 height 21
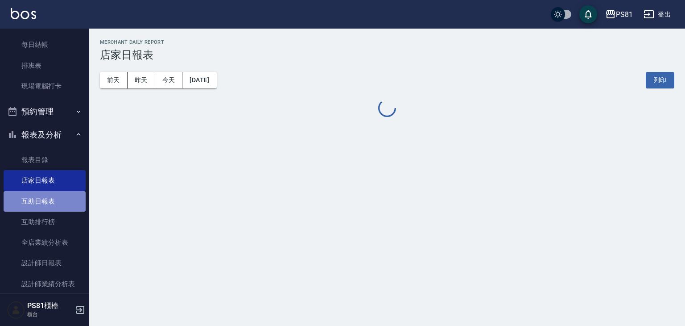
click at [66, 205] on link "互助日報表" at bounding box center [45, 201] width 82 height 21
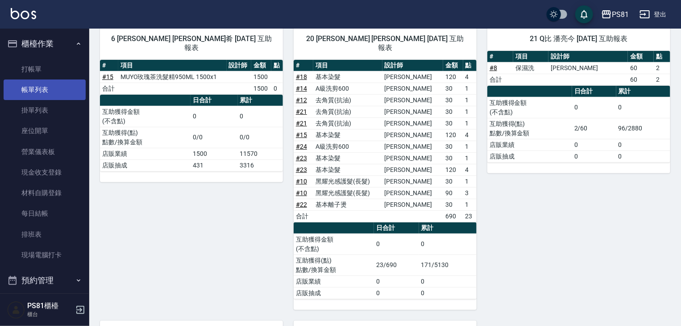
scroll to position [89, 0]
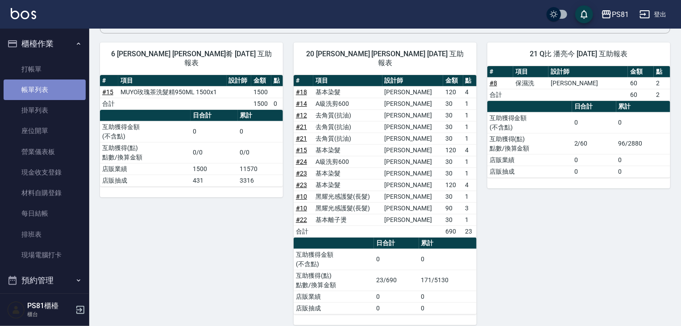
click at [60, 91] on link "帳單列表" at bounding box center [45, 89] width 82 height 21
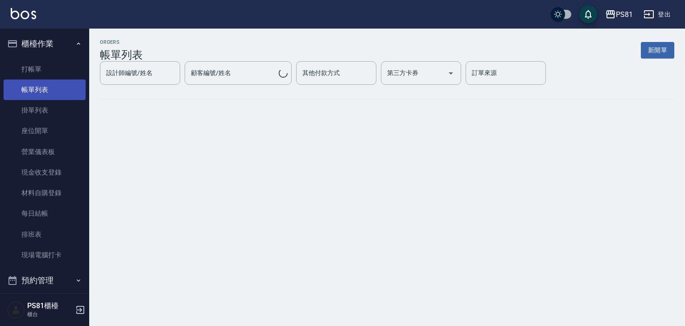
click at [60, 91] on link "帳單列表" at bounding box center [45, 89] width 82 height 21
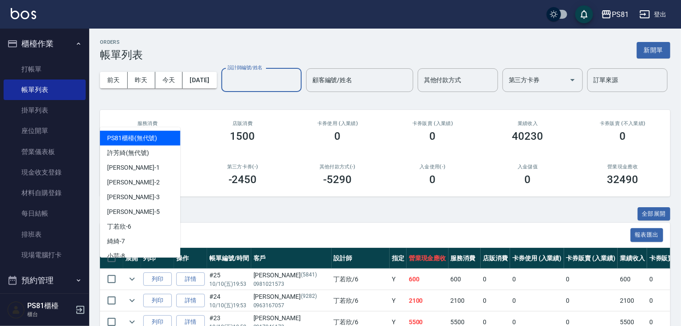
click at [225, 88] on input "設計師編號/姓名" at bounding box center [261, 80] width 72 height 16
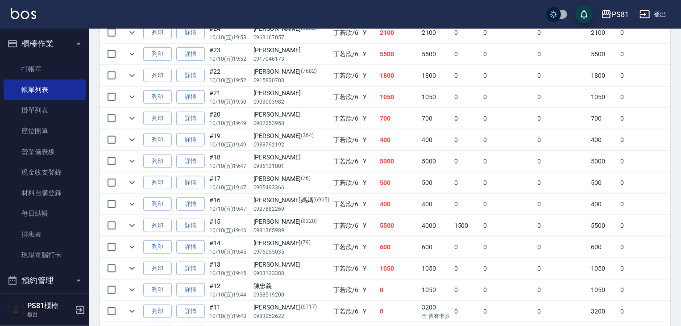
scroll to position [223, 0]
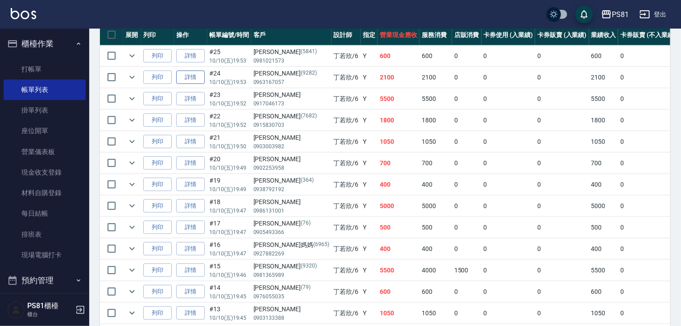
type input "[PERSON_NAME]-6"
click at [187, 84] on link "詳情" at bounding box center [190, 77] width 29 height 14
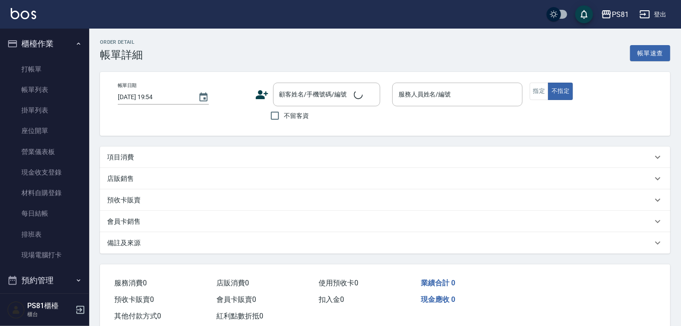
type input "[DATE] 19:53"
type input "[PERSON_NAME]-6"
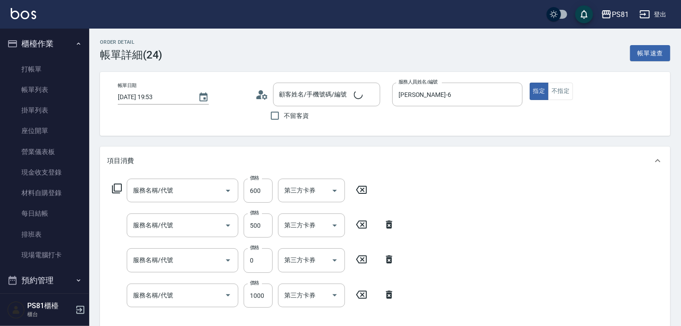
type input "洪苡宸/0963167057/9282"
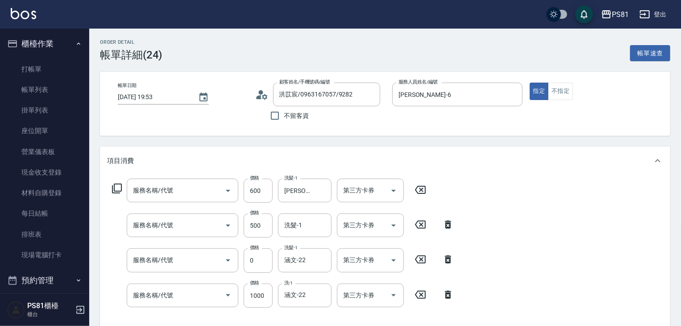
type input "A級洗剪600(105)"
type input "保濕洗(102)"
type input "自備護髮(501)"
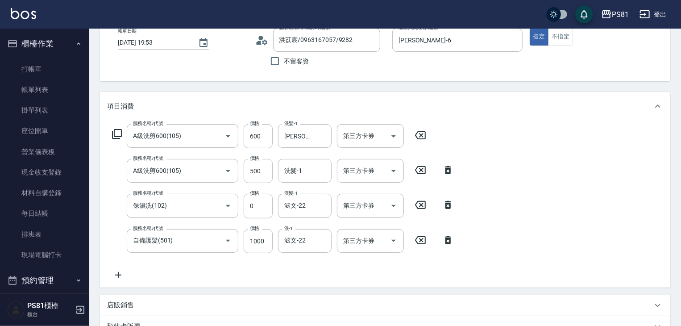
scroll to position [89, 0]
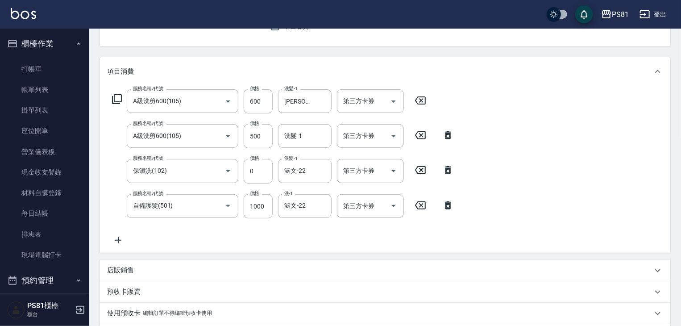
click at [114, 241] on icon at bounding box center [118, 240] width 22 height 11
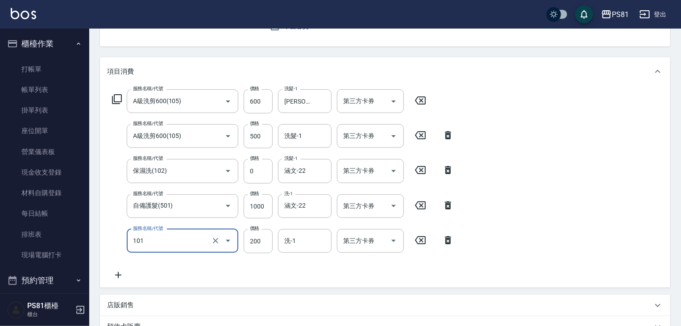
type input "一般洗髮(101)"
type input "0"
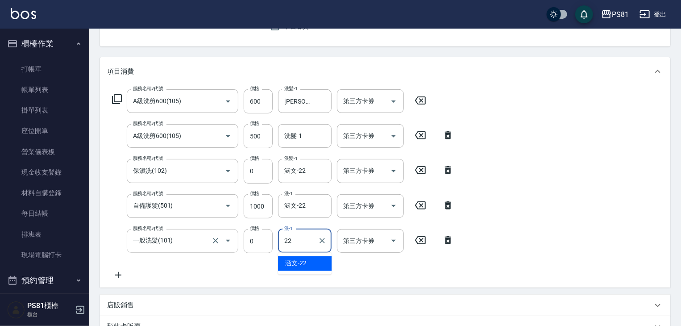
type input "涵文-22"
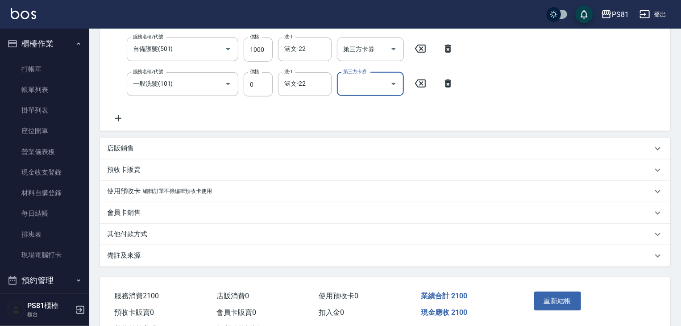
scroll to position [268, 0]
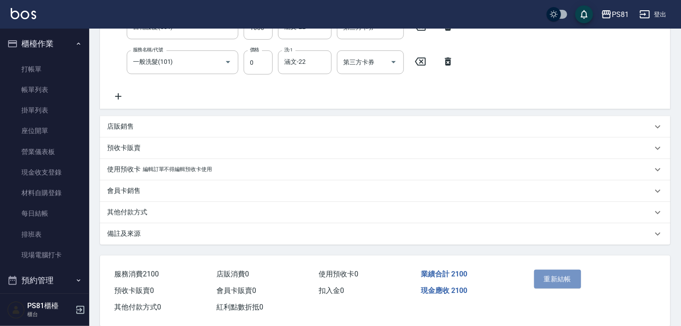
drag, startPoint x: 544, startPoint y: 281, endPoint x: 409, endPoint y: 265, distance: 136.6
click at [545, 281] on button "重新結帳" at bounding box center [557, 278] width 47 height 19
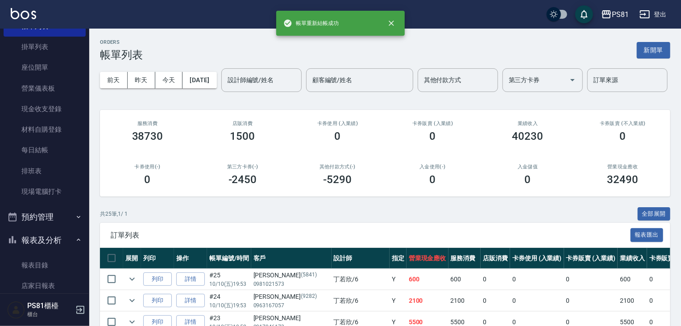
scroll to position [223, 0]
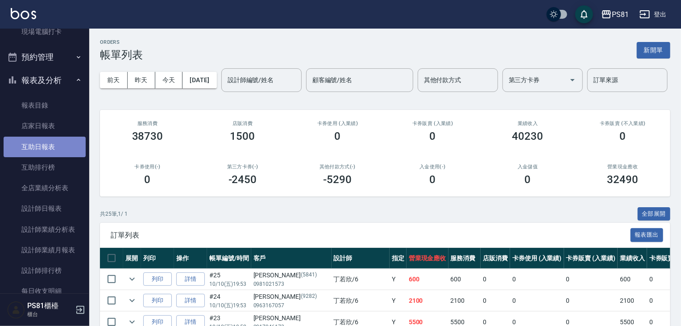
click at [64, 154] on link "互助日報表" at bounding box center [45, 147] width 82 height 21
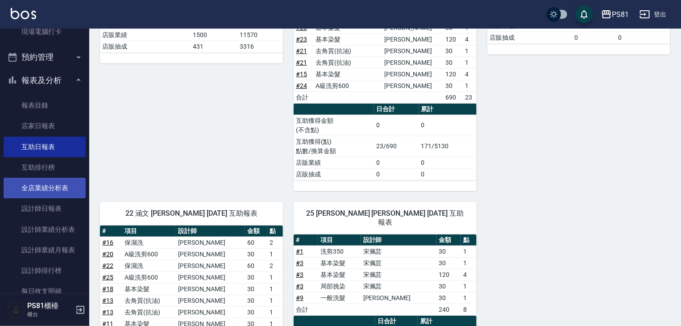
scroll to position [268, 0]
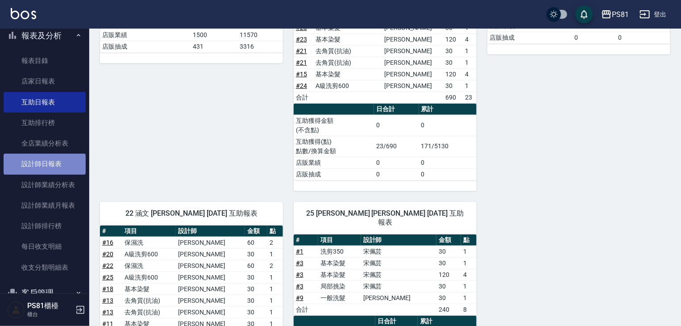
click at [64, 165] on link "設計師日報表" at bounding box center [45, 163] width 82 height 21
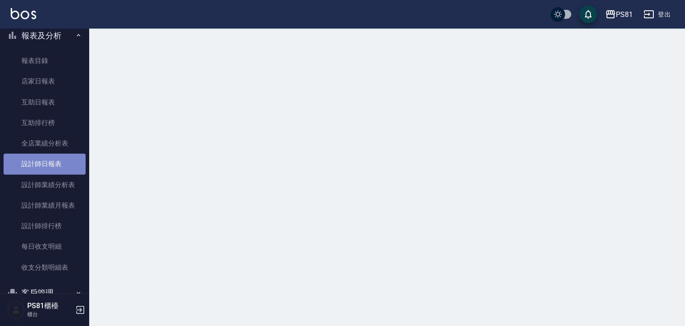
click at [65, 165] on link "設計師日報表" at bounding box center [45, 163] width 82 height 21
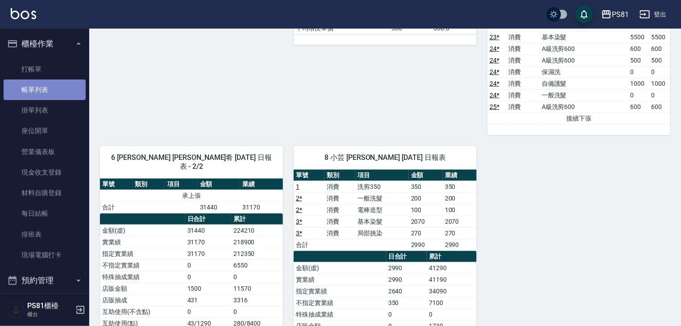
click at [57, 89] on link "帳單列表" at bounding box center [45, 89] width 82 height 21
drag, startPoint x: 57, startPoint y: 89, endPoint x: 179, endPoint y: 130, distance: 128.9
click at [57, 88] on link "帳單列表" at bounding box center [45, 89] width 82 height 21
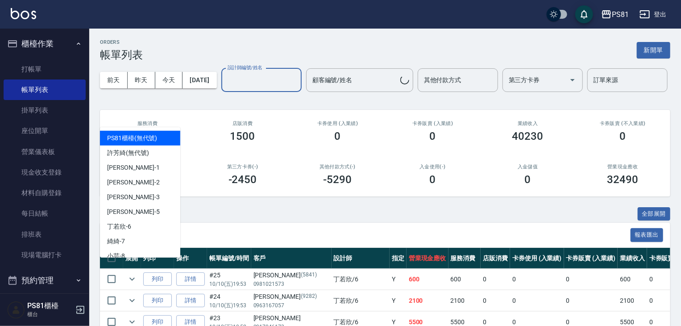
click at [225, 88] on input "設計師編號/姓名" at bounding box center [261, 80] width 72 height 16
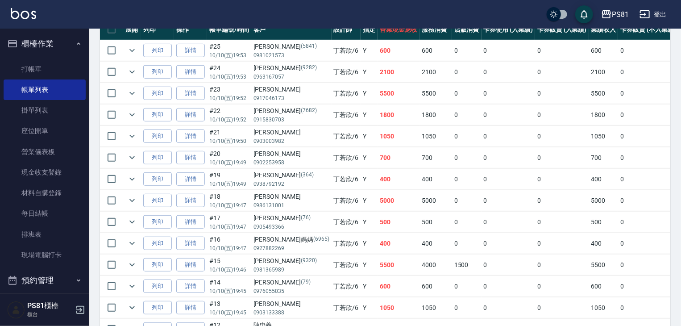
scroll to position [174, 0]
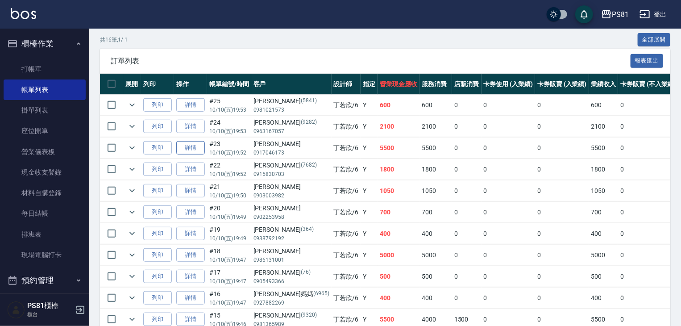
type input "[PERSON_NAME]-6"
click at [189, 155] on link "詳情" at bounding box center [190, 148] width 29 height 14
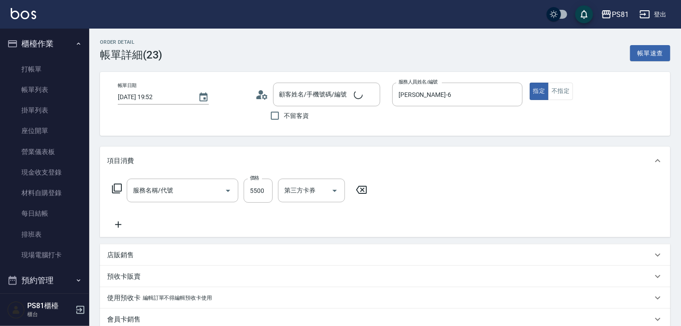
type input "[DATE] 19:52"
type input "[PERSON_NAME]-6"
type input "[PERSON_NAME]/0917046173/"
type input "基本染髮(401)"
drag, startPoint x: 137, startPoint y: 137, endPoint x: 149, endPoint y: 145, distance: 14.1
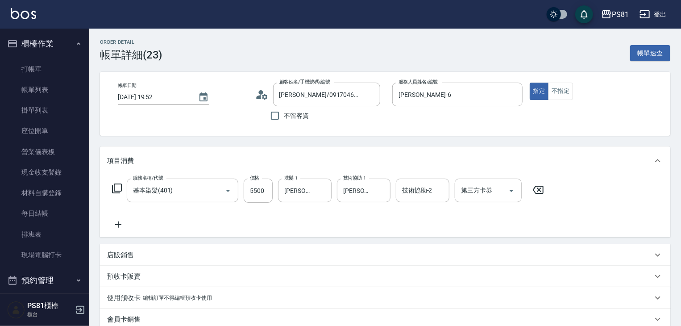
click at [138, 137] on div "Order detail 帳單詳細 (23) 帳單速查 帳單日期 [DATE] 19:52 顧客姓名/手機號碼/編號 [PERSON_NAME]/091704…" at bounding box center [385, 289] width 592 height 520
drag, startPoint x: 159, startPoint y: 179, endPoint x: 168, endPoint y: 184, distance: 9.8
click at [163, 182] on div "服務名稱/代號 基本染髮(401) 服務名稱/代號" at bounding box center [183, 190] width 112 height 24
click at [168, 184] on input "基本染髮(401)" at bounding box center [170, 190] width 79 height 16
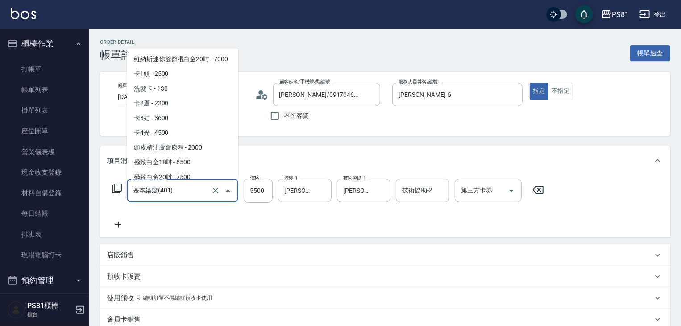
click at [167, 184] on input "基本染髮(401)" at bounding box center [170, 190] width 79 height 16
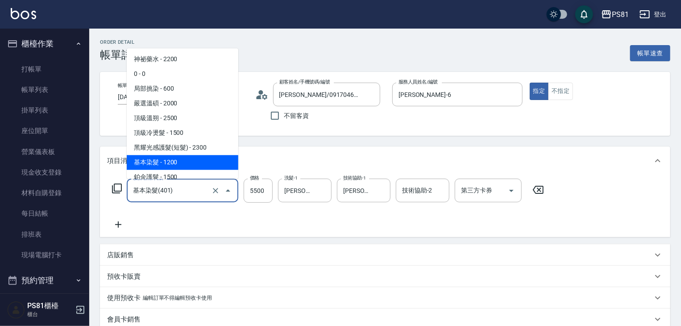
click at [167, 184] on input "基本染髮(401)" at bounding box center [170, 190] width 79 height 16
drag, startPoint x: 219, startPoint y: 207, endPoint x: 266, endPoint y: 212, distance: 47.2
click at [225, 207] on div "服務名稱/代號 基本染髮(401) 服務名稱/代號 價格 5500 價格 洗髮-1 [PERSON_NAME]-20 洗髮-1 技術協助-1 [PERSON_…" at bounding box center [328, 203] width 442 height 51
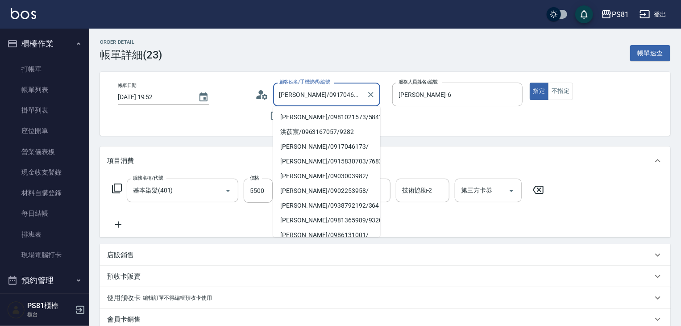
click at [326, 96] on input "[PERSON_NAME]/0917046173/" at bounding box center [320, 95] width 86 height 16
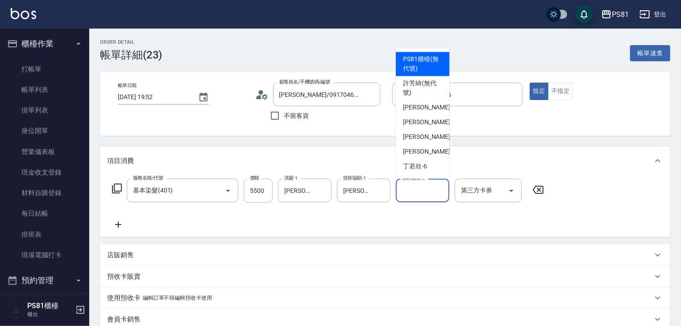
click at [429, 187] on input "技術協助-2" at bounding box center [423, 190] width 46 height 16
click at [422, 193] on input "涵文-22" at bounding box center [416, 190] width 32 height 16
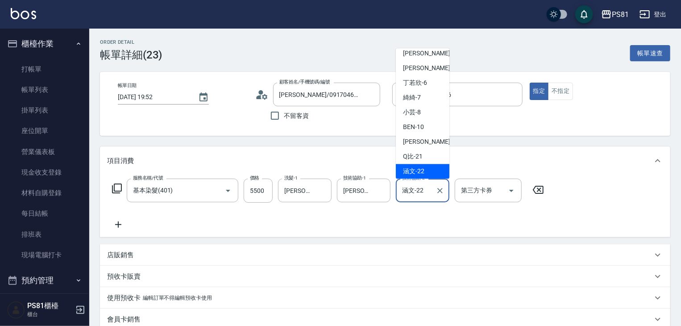
click at [422, 193] on input "涵文-22" at bounding box center [416, 190] width 32 height 16
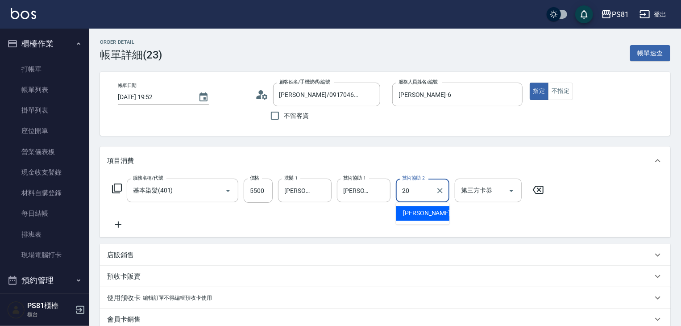
type input "[PERSON_NAME]-20"
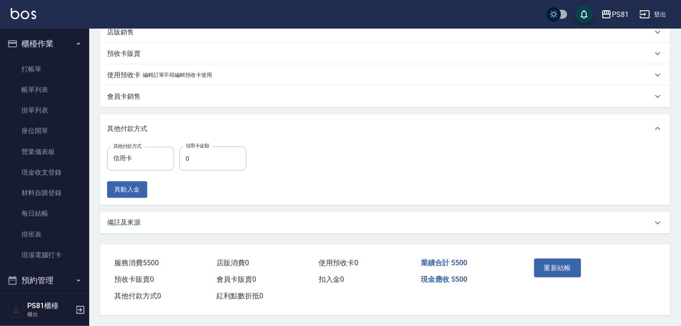
scroll to position [225, 0]
drag, startPoint x: 559, startPoint y: 264, endPoint x: 568, endPoint y: 281, distance: 20.2
click at [560, 263] on button "重新結帳" at bounding box center [557, 267] width 47 height 19
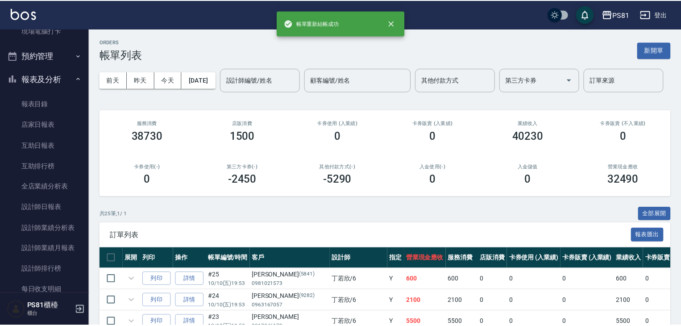
scroll to position [357, 0]
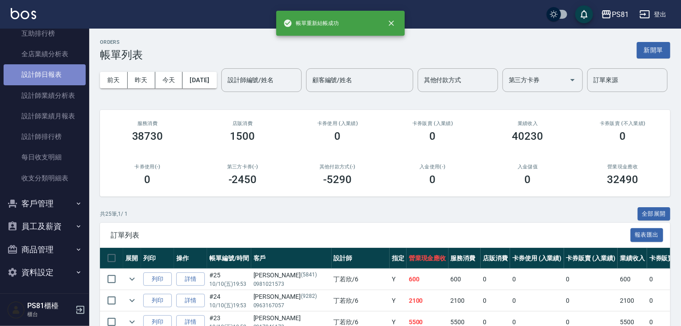
click at [77, 77] on link "設計師日報表" at bounding box center [45, 74] width 82 height 21
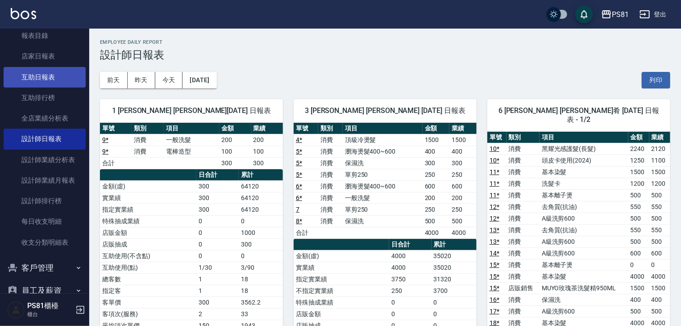
scroll to position [268, 0]
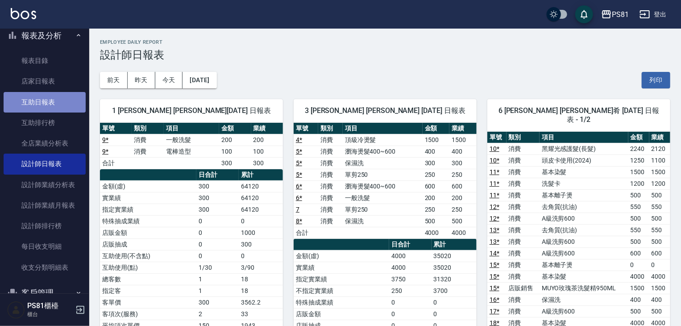
click at [59, 103] on link "互助日報表" at bounding box center [45, 102] width 82 height 21
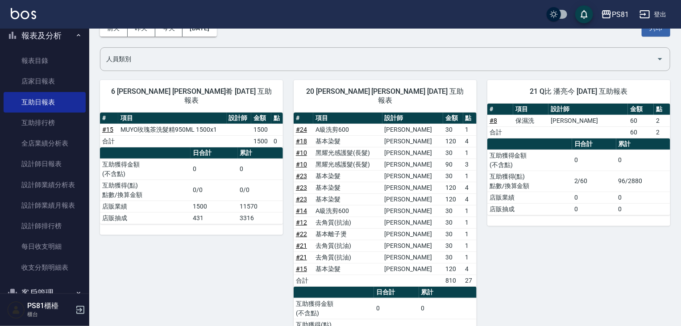
scroll to position [48, 0]
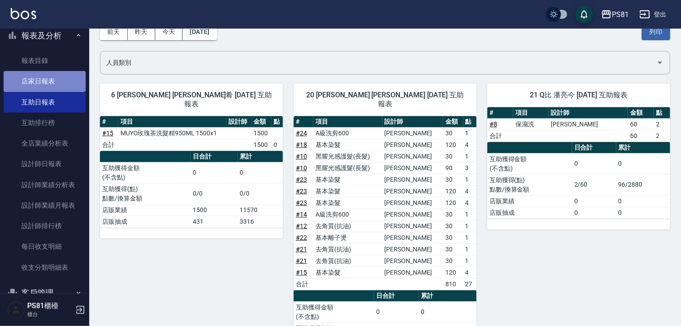
click at [62, 86] on link "店家日報表" at bounding box center [45, 81] width 82 height 21
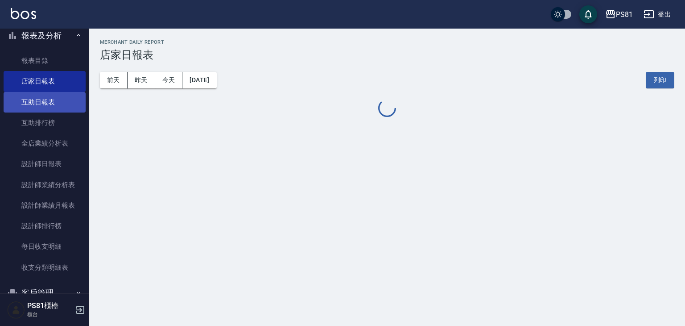
click at [36, 103] on link "互助日報表" at bounding box center [45, 102] width 82 height 21
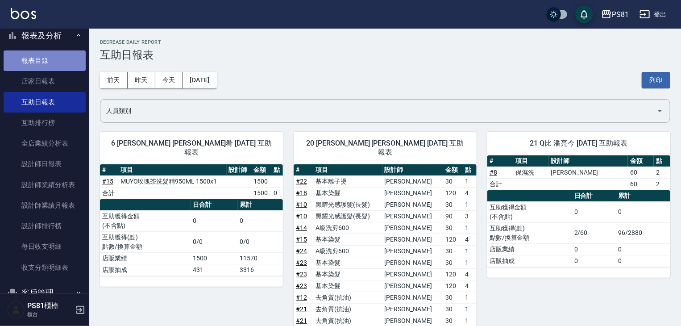
click at [75, 59] on link "報表目錄" at bounding box center [45, 60] width 82 height 21
